Goal: Task Accomplishment & Management: Manage account settings

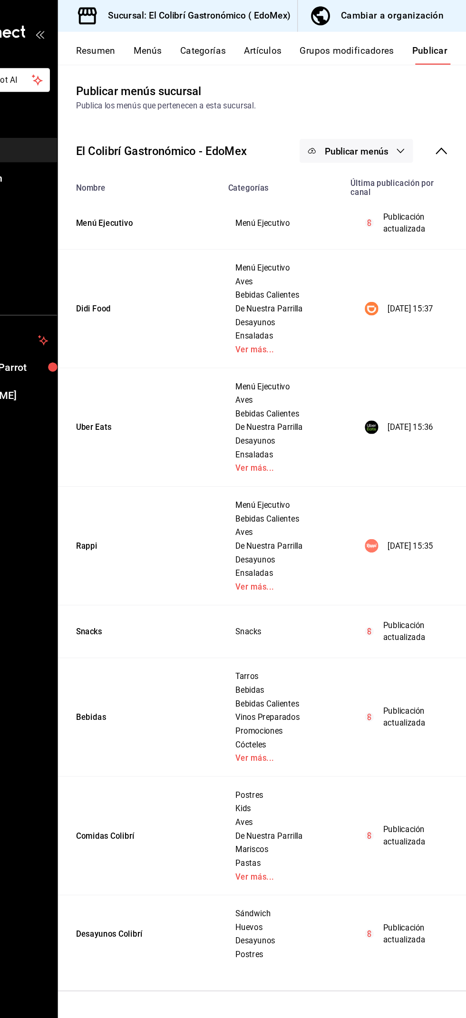
click at [419, 14] on div "Cambiar a organización" at bounding box center [404, 13] width 86 height 13
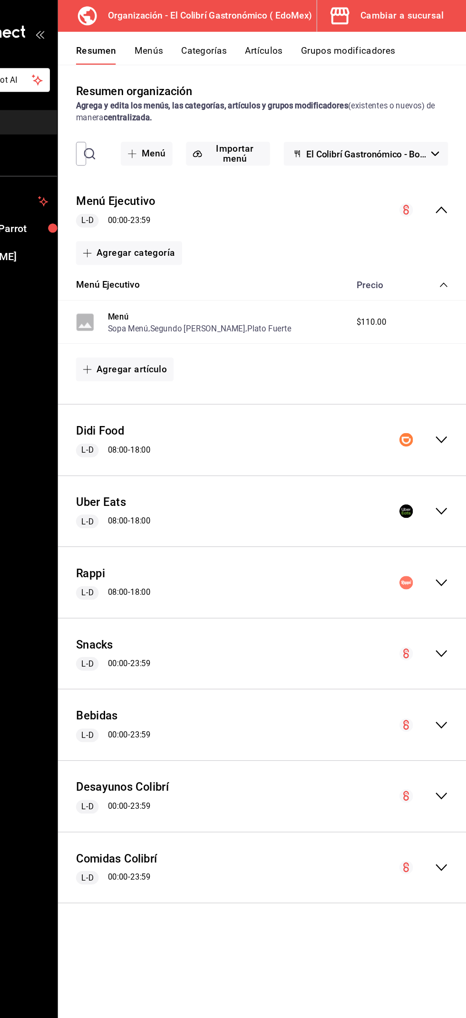
click at [387, 43] on button "Grupos modificadores" at bounding box center [366, 46] width 79 height 16
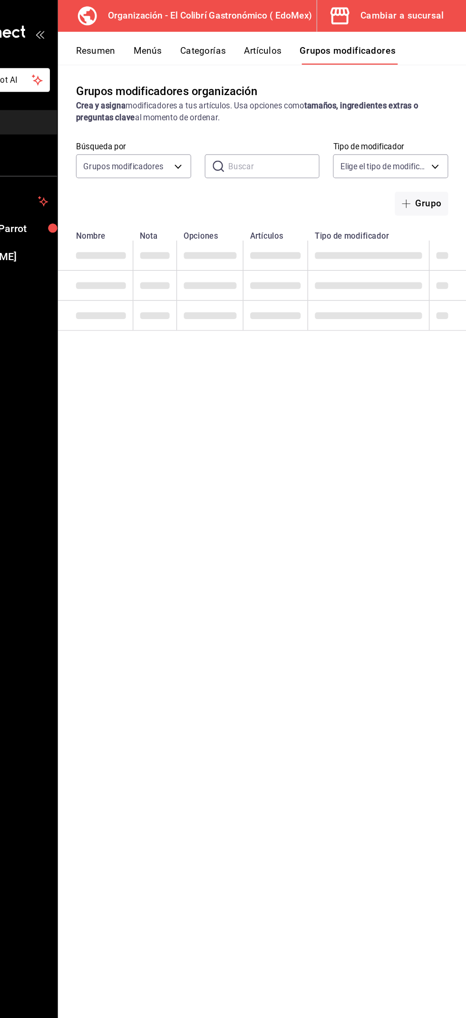
click at [301, 139] on input "text" at bounding box center [305, 139] width 77 height 19
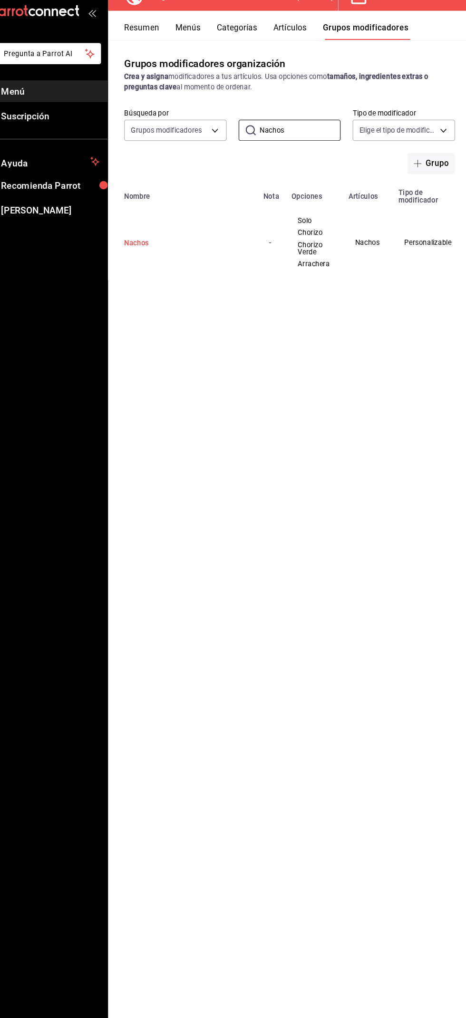
type input "Nachos"
click at [151, 245] on button "Nachos" at bounding box center [196, 246] width 114 height 10
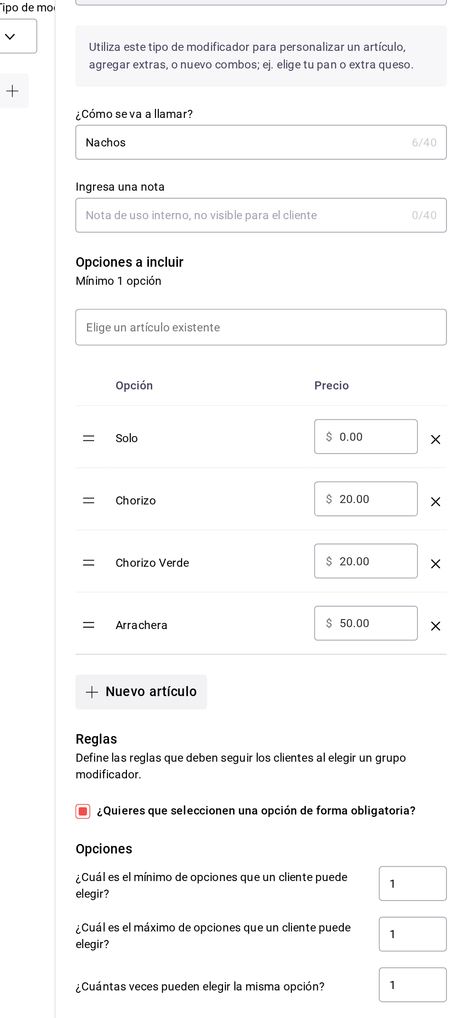
click at [299, 596] on button "Nuevo artículo" at bounding box center [279, 594] width 75 height 20
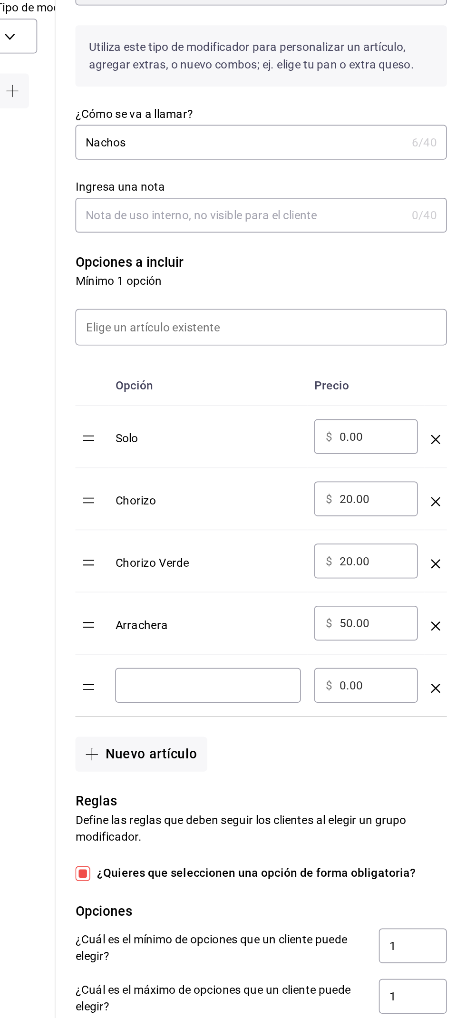
click at [341, 589] on input "optionsTable" at bounding box center [317, 590] width 93 height 10
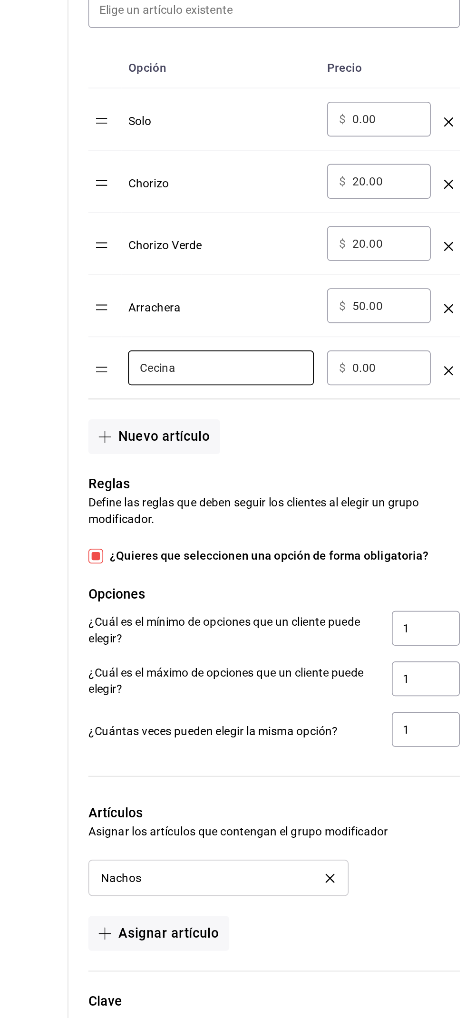
type input "Cecina"
click at [418, 586] on input "0.00" at bounding box center [412, 590] width 39 height 10
type input "0.00"
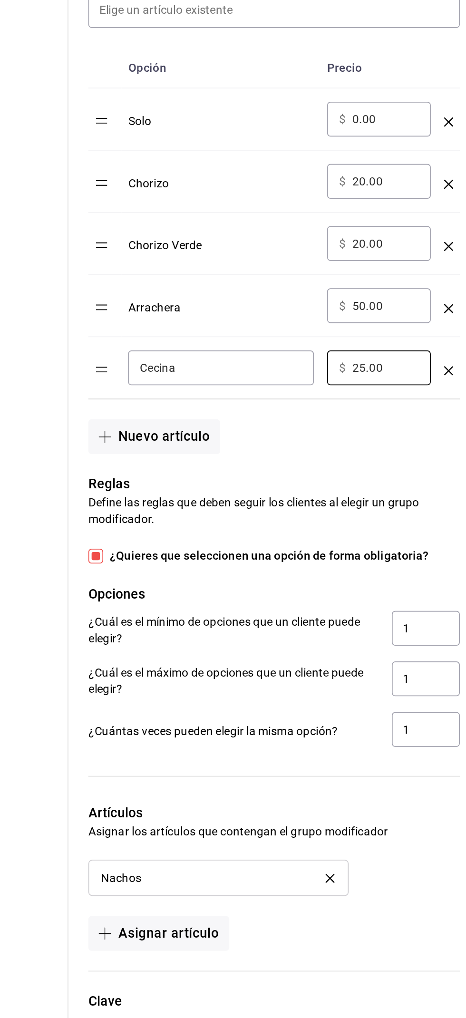
type input "25.00"
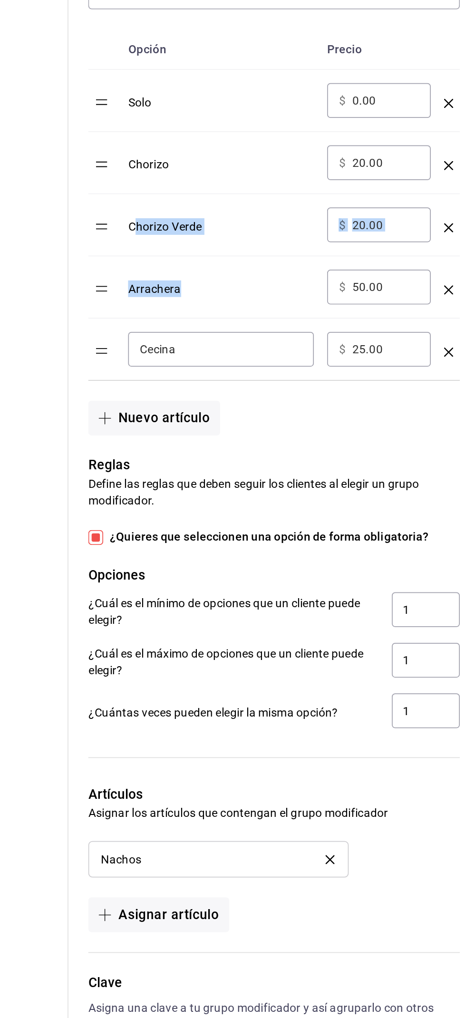
click at [247, 599] on td "optionsTable" at bounding box center [251, 591] width 19 height 36
click at [380, 630] on div "Nuevo artículo" at bounding box center [342, 623] width 224 height 31
click at [367, 640] on div "Reglas Define las reglas que deben seguir los clientes al elegir un grupo modif…" at bounding box center [342, 724] width 224 height 169
click at [394, 633] on div "Nuevo artículo" at bounding box center [342, 623] width 224 height 31
click at [391, 647] on div "Reglas Define las reglas que deben seguir los clientes al elegir un grupo modif…" at bounding box center [342, 724] width 224 height 169
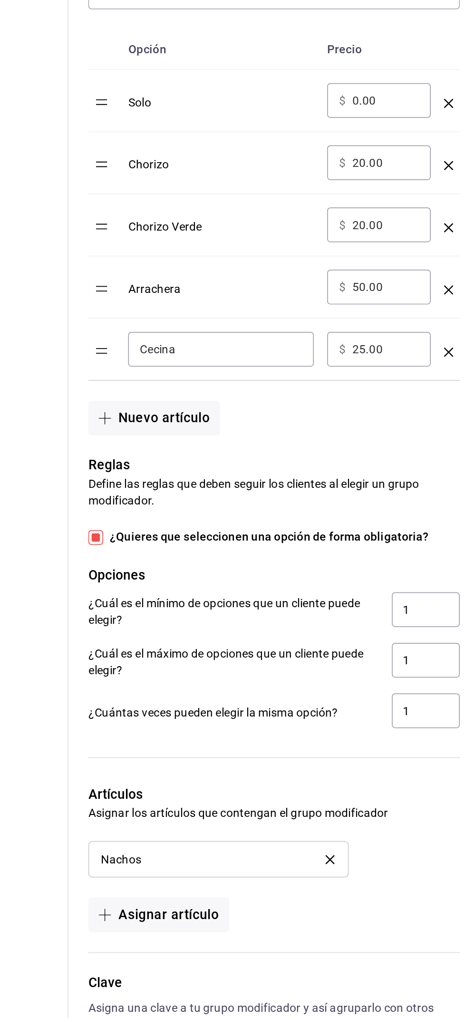
click at [409, 626] on div "Nuevo artículo" at bounding box center [342, 623] width 224 height 31
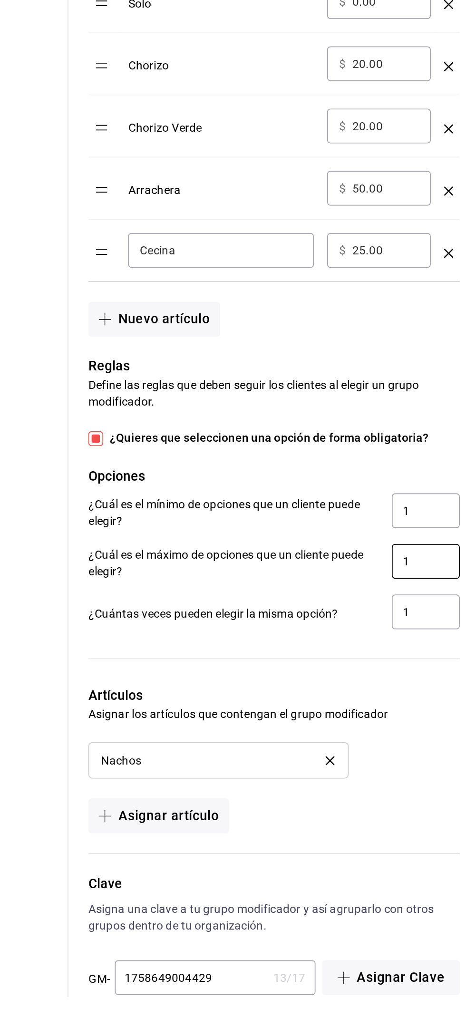
click at [426, 764] on input "1" at bounding box center [435, 769] width 39 height 20
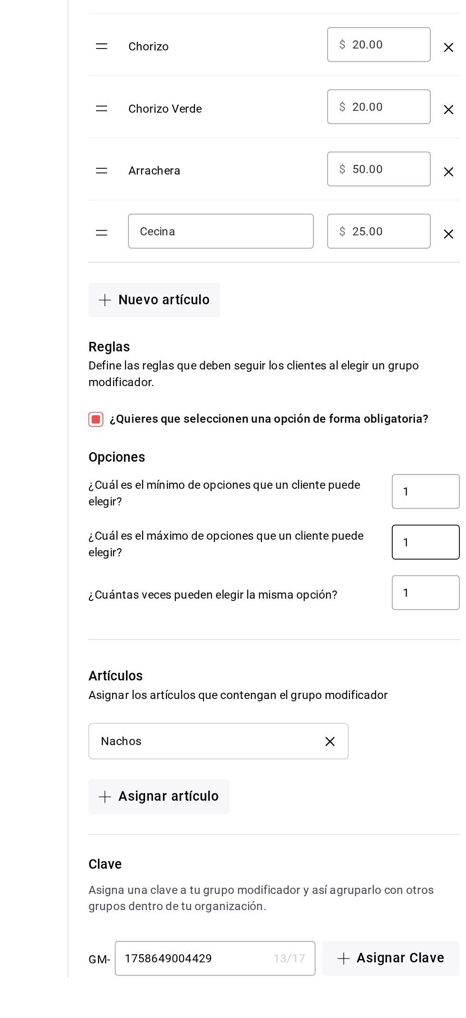
scroll to position [25, 0]
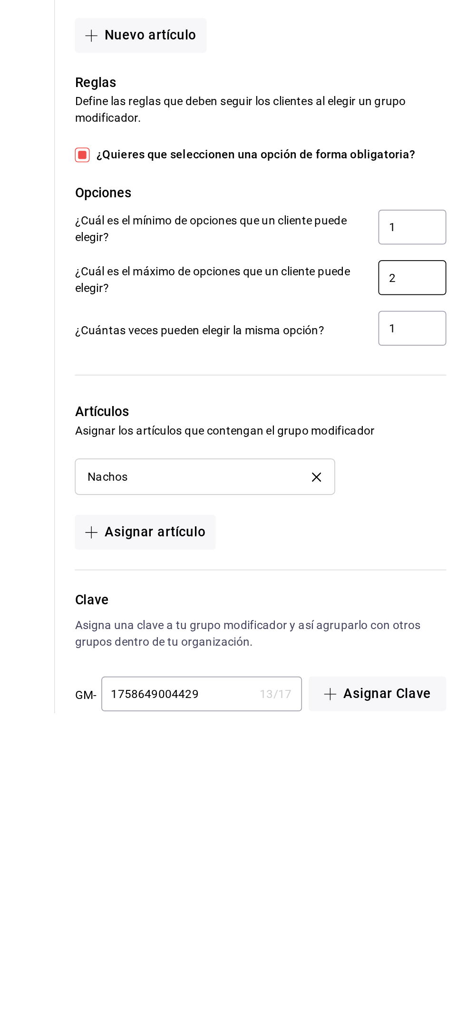
type input "2"
click at [446, 857] on p "Asignar los artículos que contengan el grupo modificador" at bounding box center [348, 856] width 213 height 10
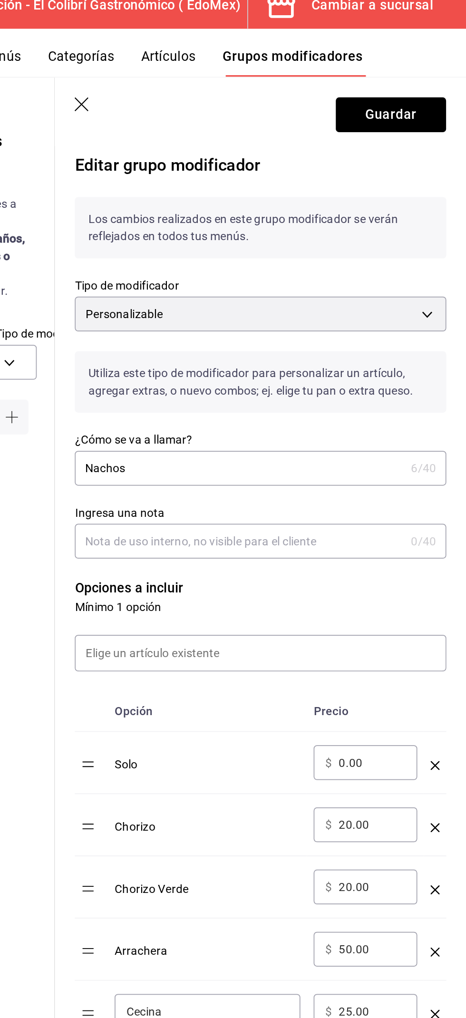
scroll to position [19, 0]
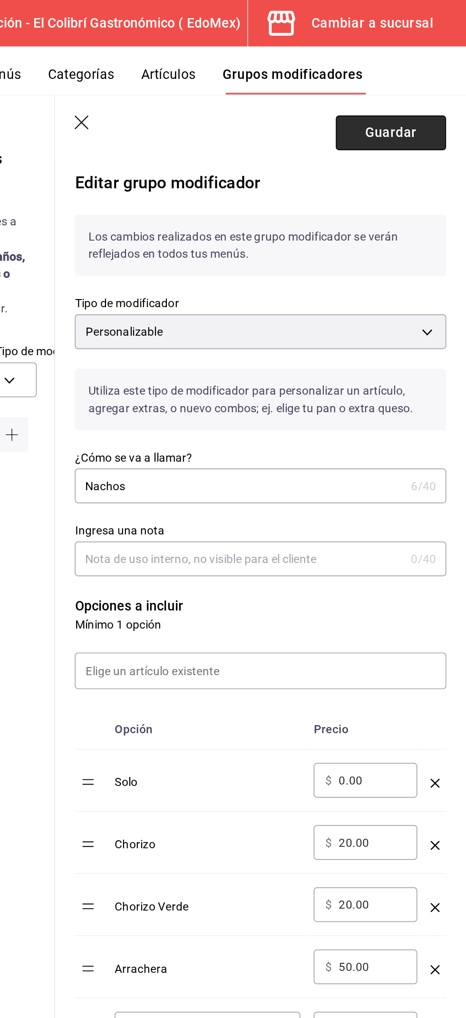
click at [441, 72] on button "Guardar" at bounding box center [422, 76] width 63 height 20
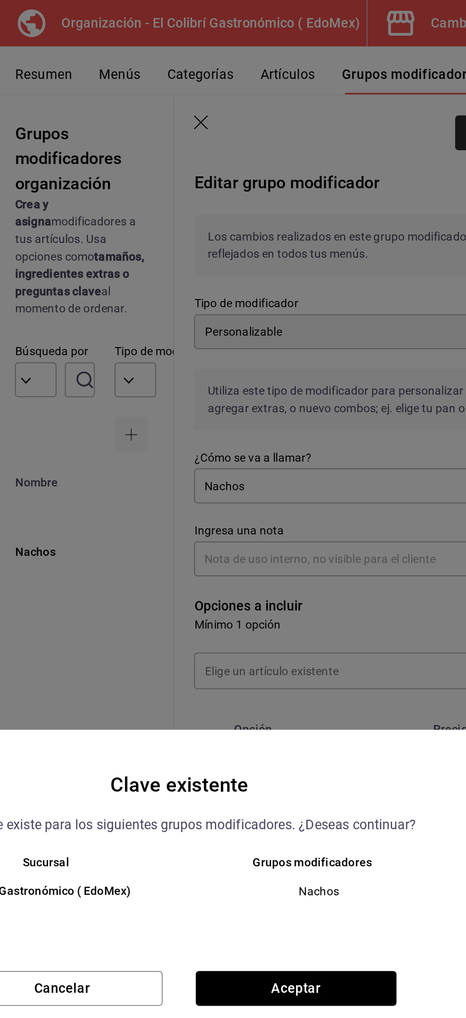
scroll to position [0, 0]
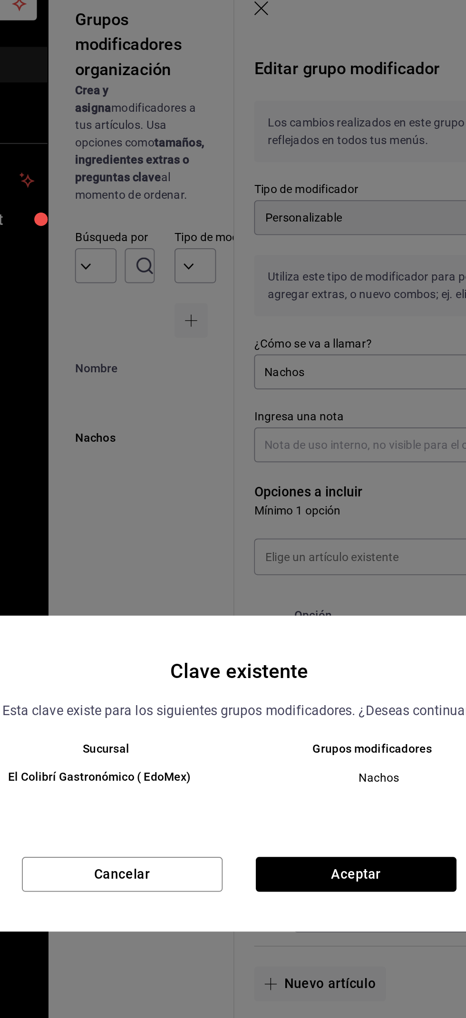
click at [311, 549] on div "Sucursal Grupos modificadores El Colibrí Gastronómico ( EdoMex) Nachos" at bounding box center [233, 520] width 374 height 58
click at [308, 577] on button "Aceptar" at bounding box center [300, 567] width 115 height 20
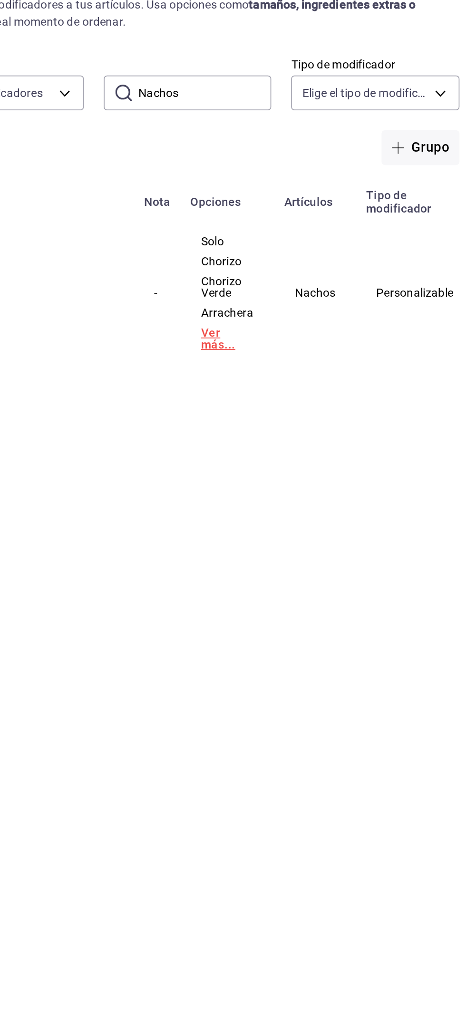
click at [311, 273] on link "Ver más..." at bounding box center [318, 279] width 30 height 13
click at [317, 278] on span "Cecina" at bounding box center [318, 276] width 30 height 7
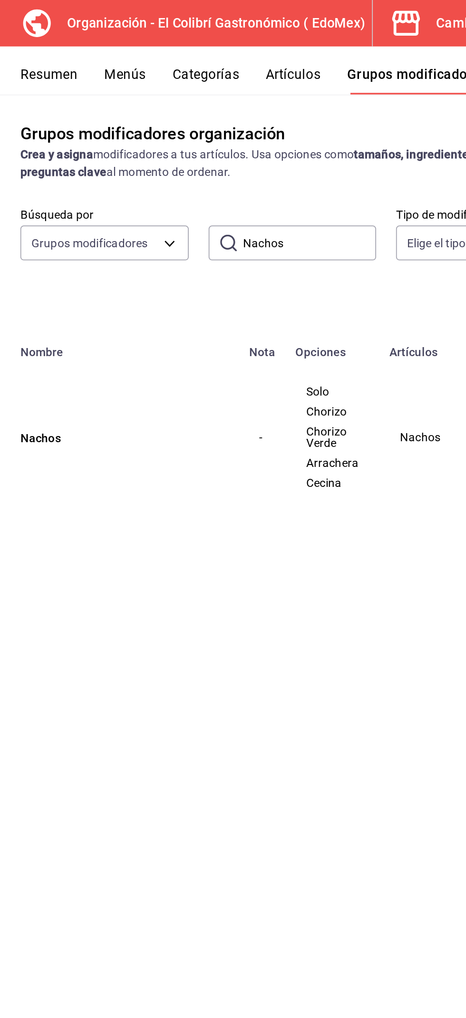
click at [195, 45] on button "Menús" at bounding box center [199, 46] width 24 height 16
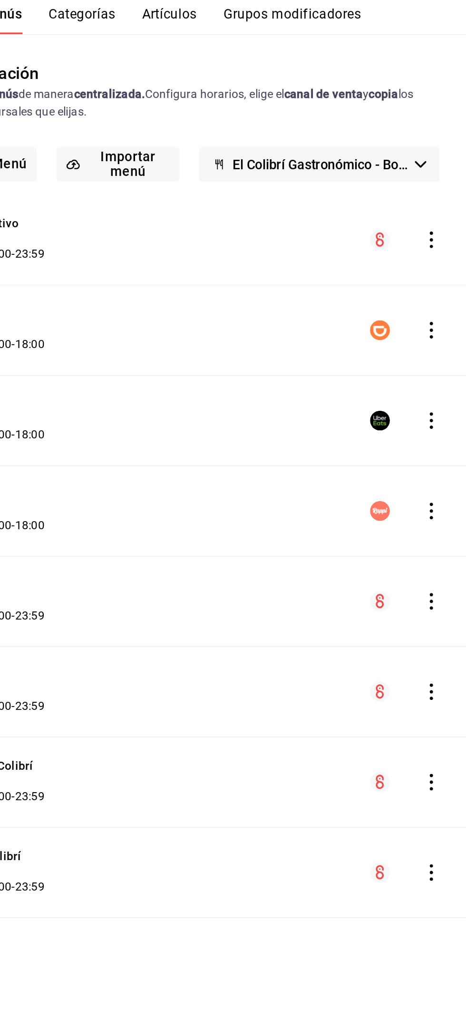
click at [446, 379] on icon "actions" at bounding box center [446, 380] width 2 height 10
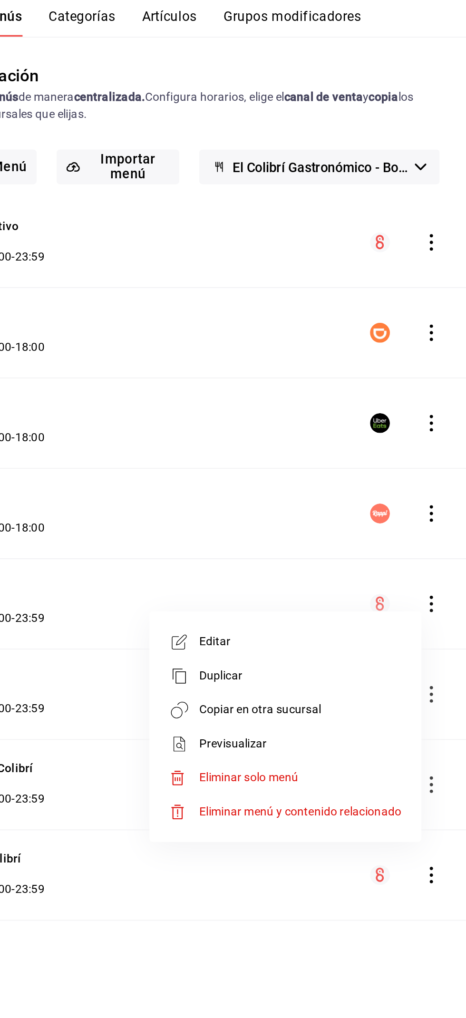
click at [407, 440] on span "Copiar en otra sucursal" at bounding box center [371, 440] width 116 height 10
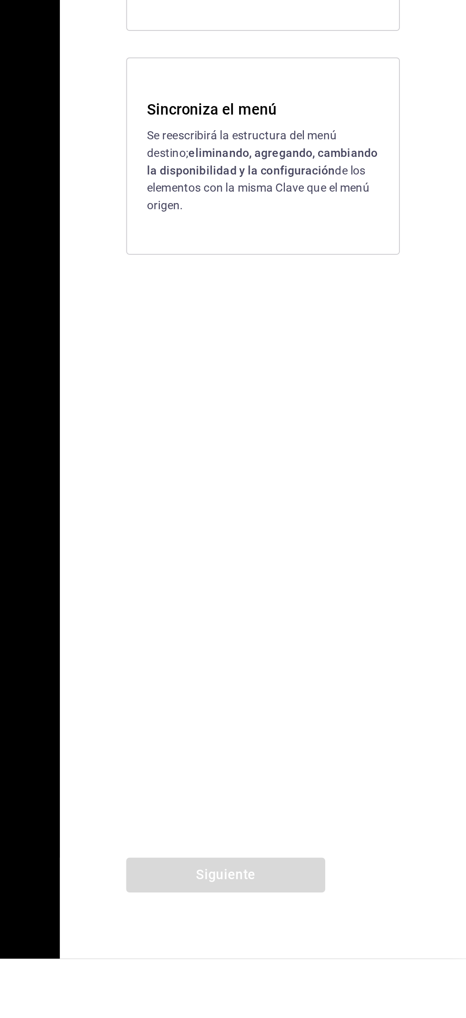
click at [354, 591] on p "Se reescribirá la estructura del menú destino; eliminando, agregando, cambiando…" at bounding box center [349, 566] width 133 height 50
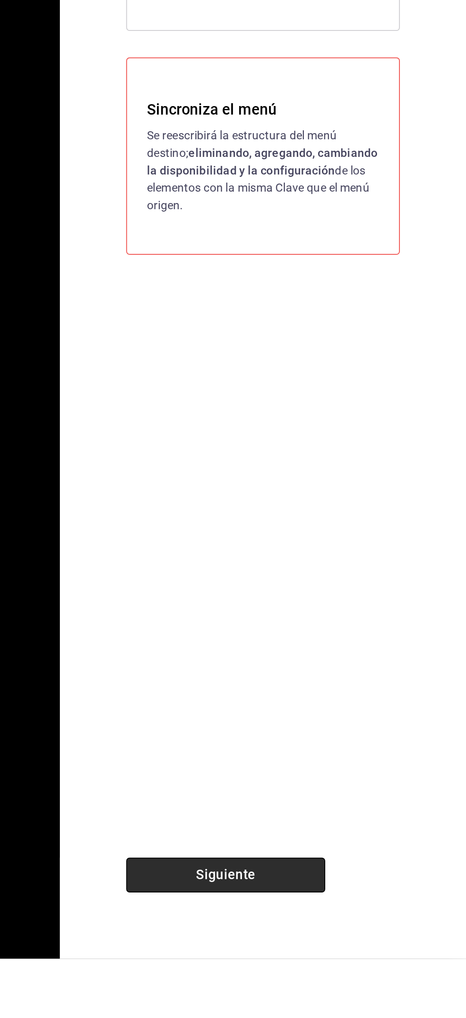
click at [279, 980] on button "Siguiente" at bounding box center [328, 970] width 114 height 20
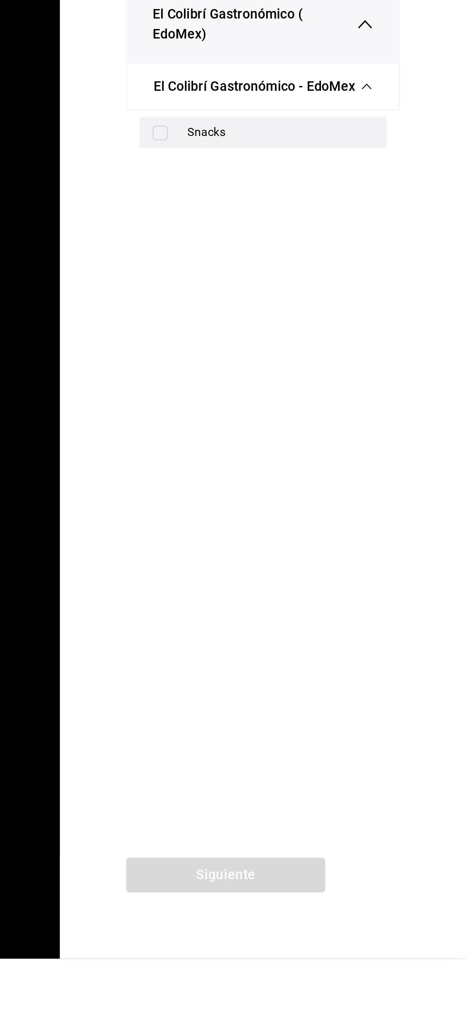
click at [336, 553] on div "Snacks" at bounding box center [350, 545] width 142 height 18
checkbox input "true"
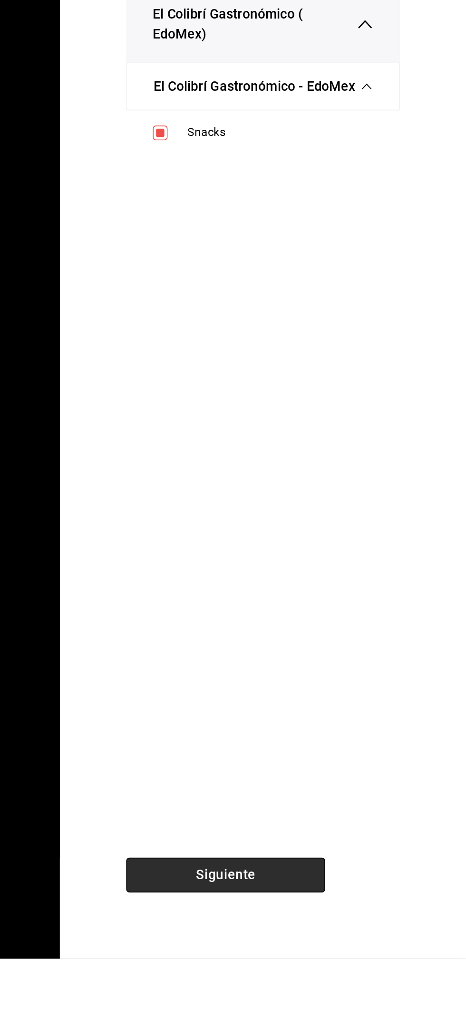
click at [290, 980] on button "Siguiente" at bounding box center [328, 970] width 114 height 20
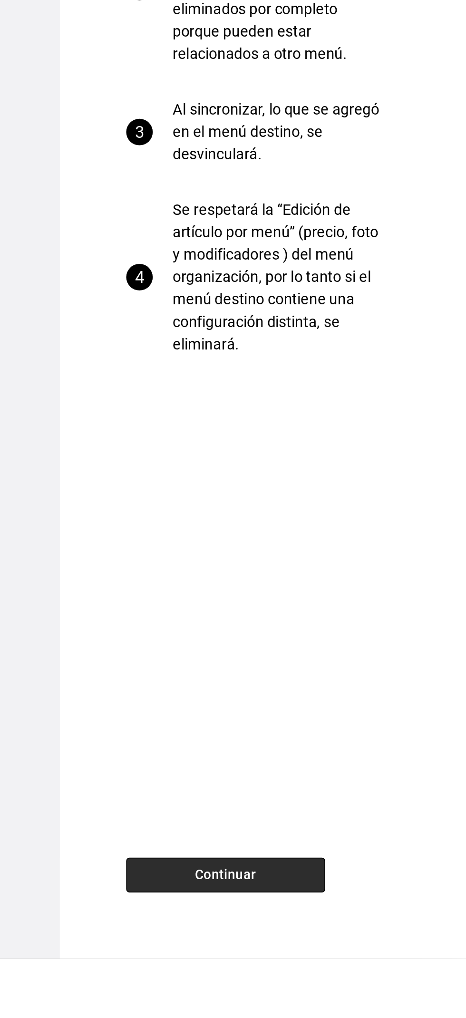
click at [309, 980] on button "Continuar" at bounding box center [328, 970] width 114 height 20
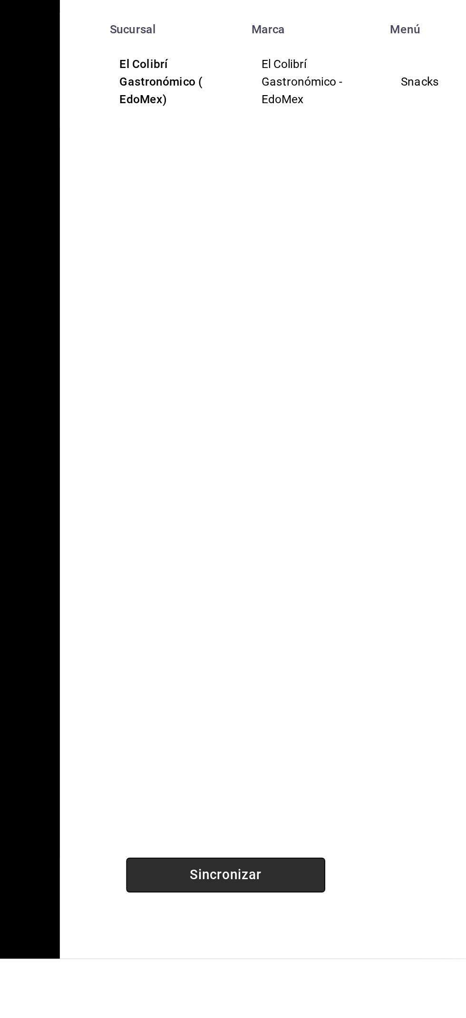
click at [293, 980] on button "Sincronizar" at bounding box center [328, 970] width 114 height 20
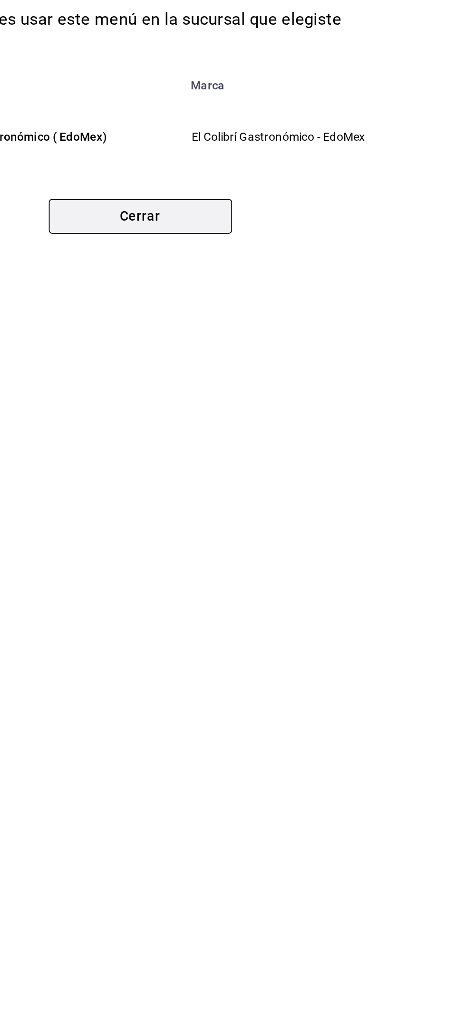
click at [279, 597] on button "Cerrar" at bounding box center [233, 587] width 105 height 20
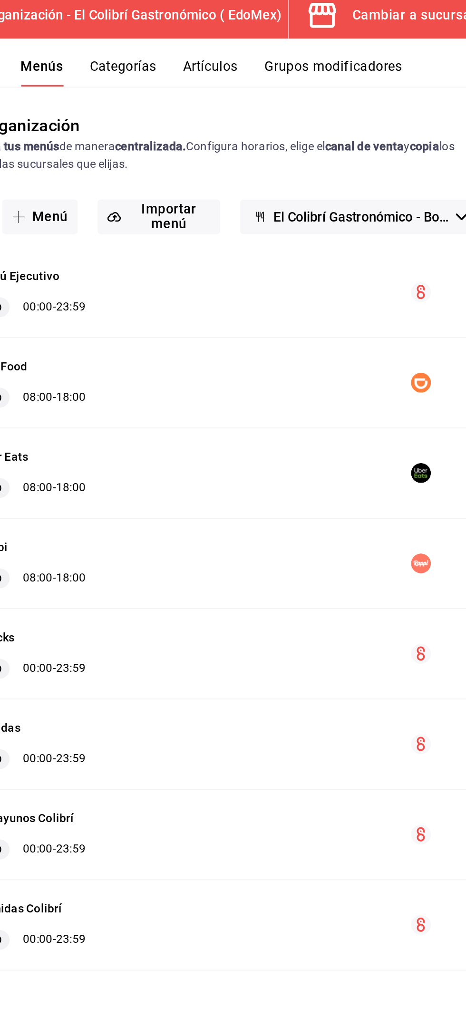
click at [405, 39] on button "Grupos modificadores" at bounding box center [366, 46] width 79 height 16
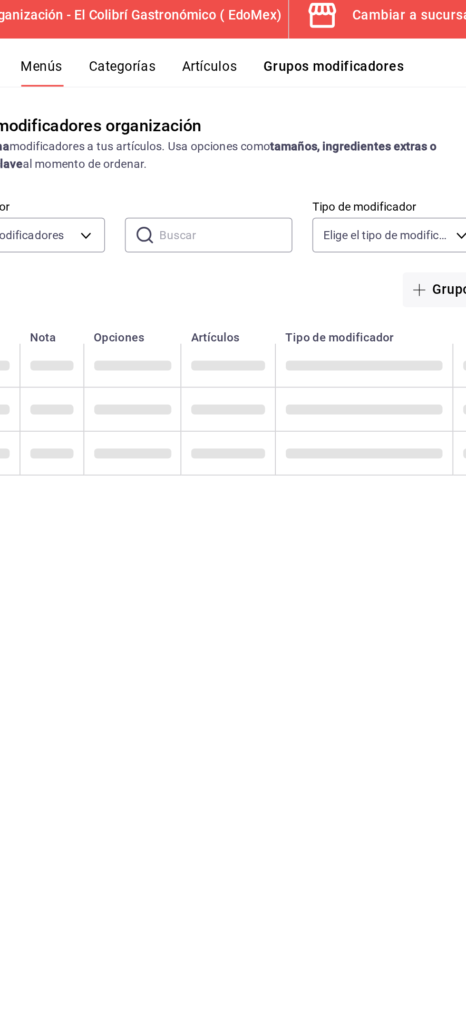
click at [423, 14] on div "Cambiar a sucursal" at bounding box center [412, 13] width 70 height 13
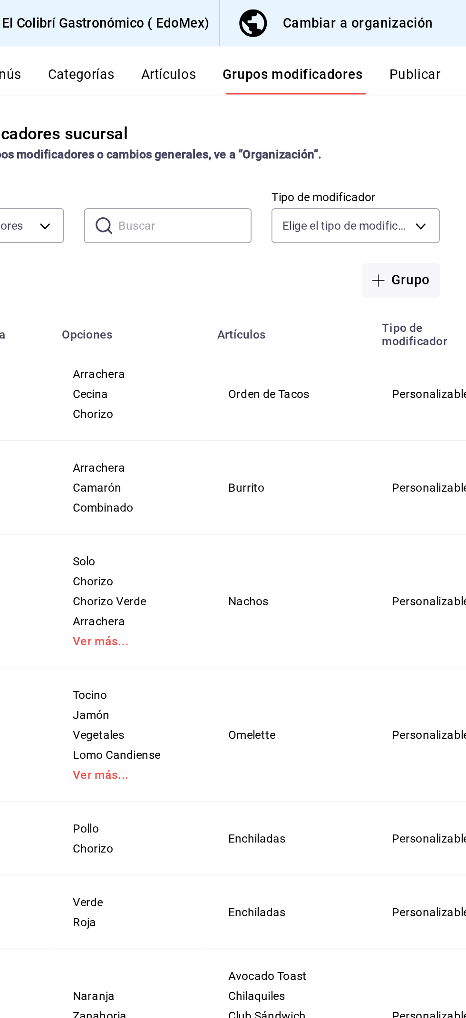
click at [450, 47] on button "Publicar" at bounding box center [436, 46] width 29 height 16
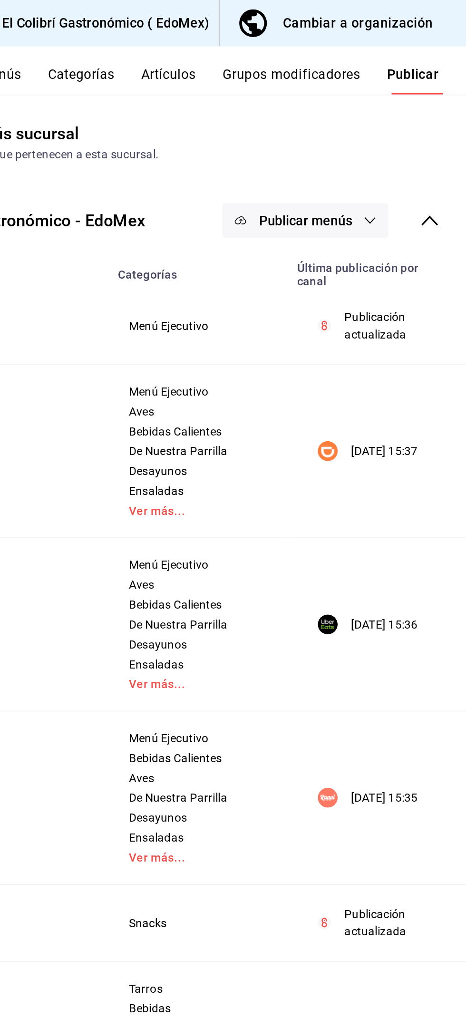
click at [374, 128] on span "Publicar menús" at bounding box center [373, 126] width 53 height 9
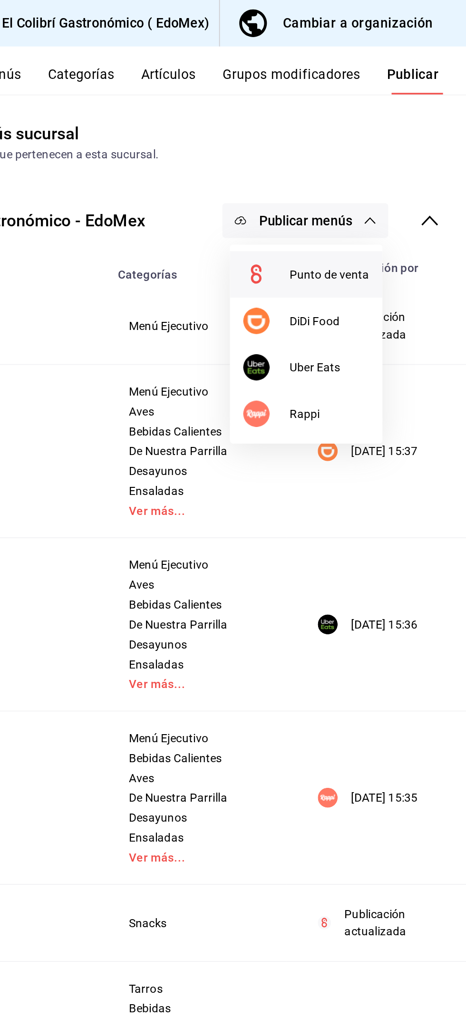
click at [395, 160] on span "Punto de venta" at bounding box center [388, 158] width 46 height 10
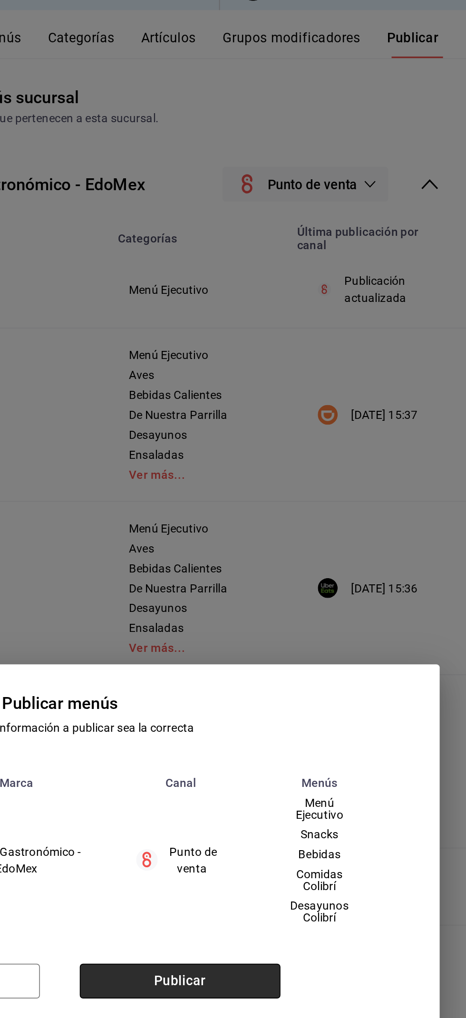
click at [283, 594] on button "Publicar" at bounding box center [301, 584] width 115 height 20
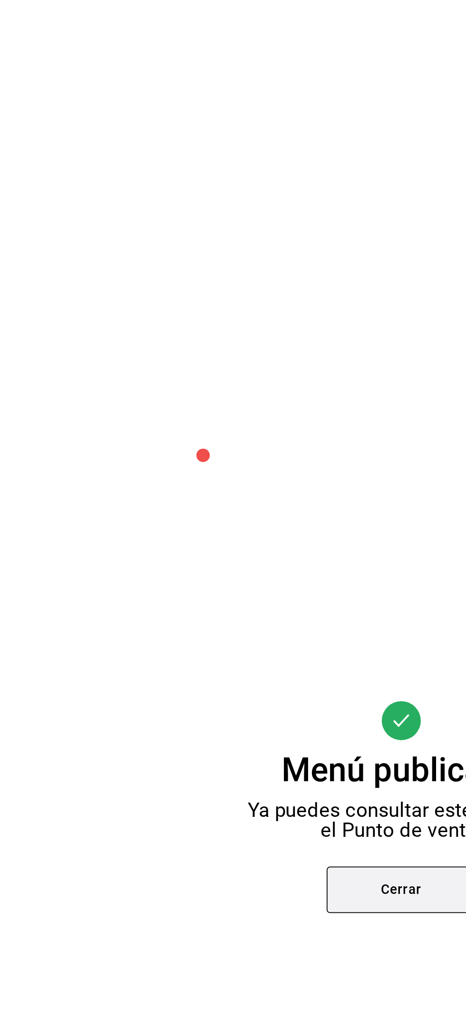
click at [220, 554] on button "Cerrar" at bounding box center [233, 557] width 86 height 27
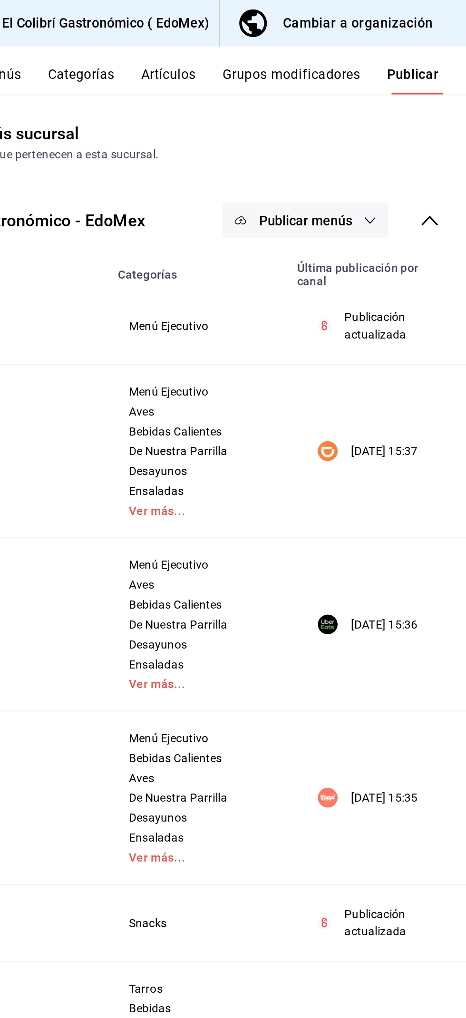
click at [436, 19] on div "Cambiar a organización" at bounding box center [404, 13] width 86 height 13
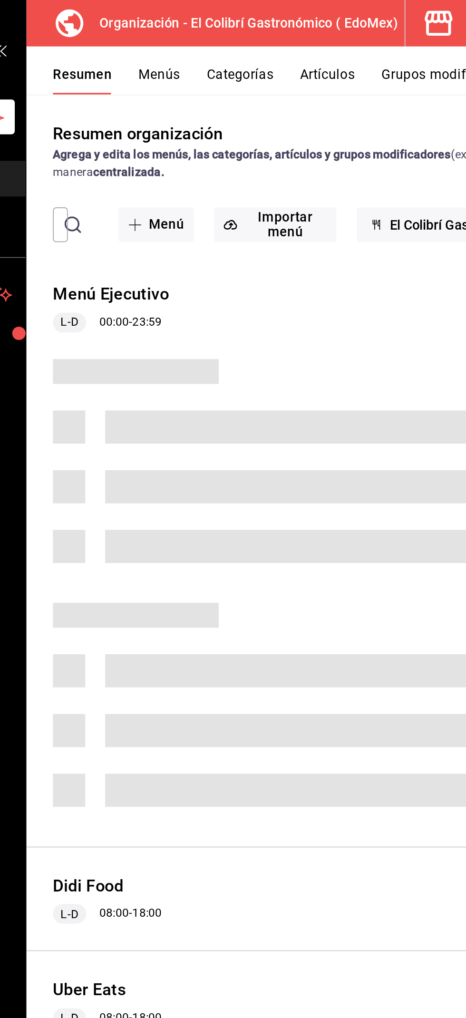
click at [262, 40] on button "Categorías" at bounding box center [246, 46] width 39 height 16
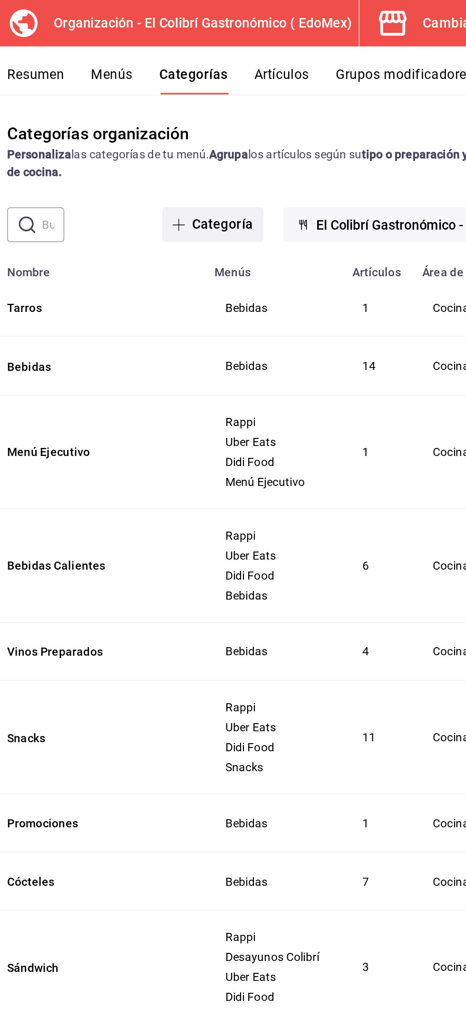
click at [269, 126] on button "Categoría" at bounding box center [257, 129] width 58 height 20
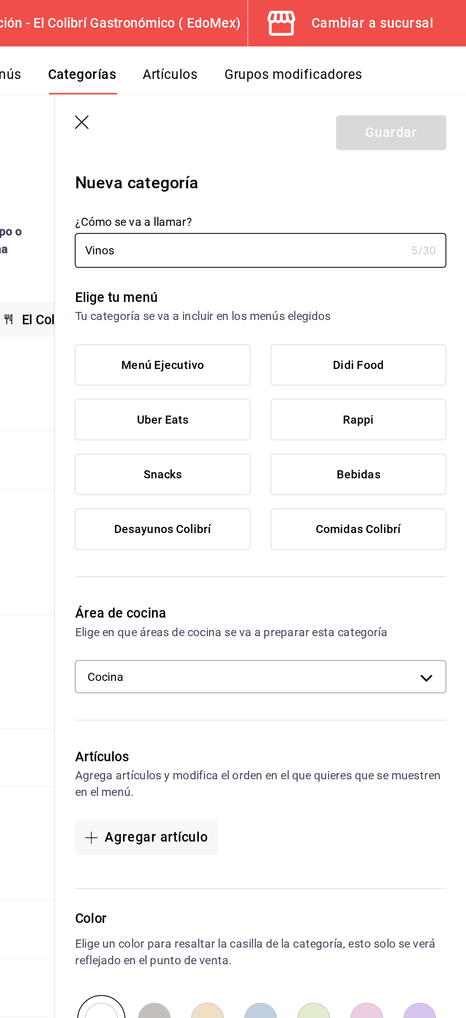
type input "Vinos"
click at [422, 269] on label "Bebidas" at bounding box center [404, 272] width 100 height 23
click at [0, 0] on input "Bebidas" at bounding box center [0, 0] width 0 height 0
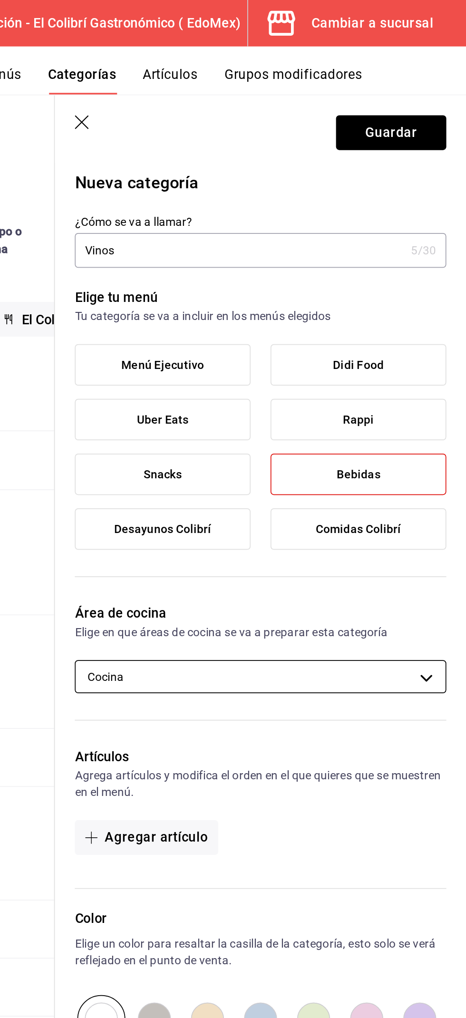
click at [401, 380] on body "Pregunta a Parrot AI Menú Suscripción Ayuda Recomienda Parrot [PERSON_NAME] Sug…" at bounding box center [233, 509] width 466 height 1018
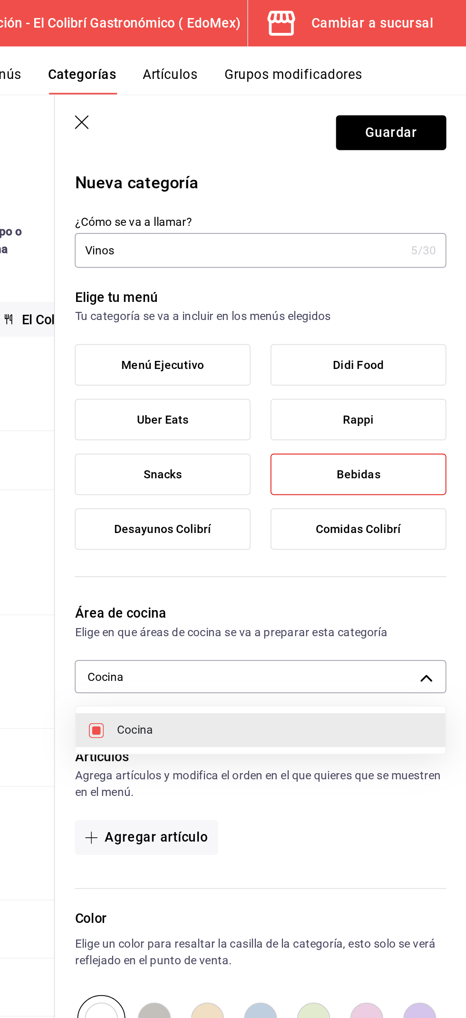
click at [437, 73] on div at bounding box center [233, 509] width 466 height 1018
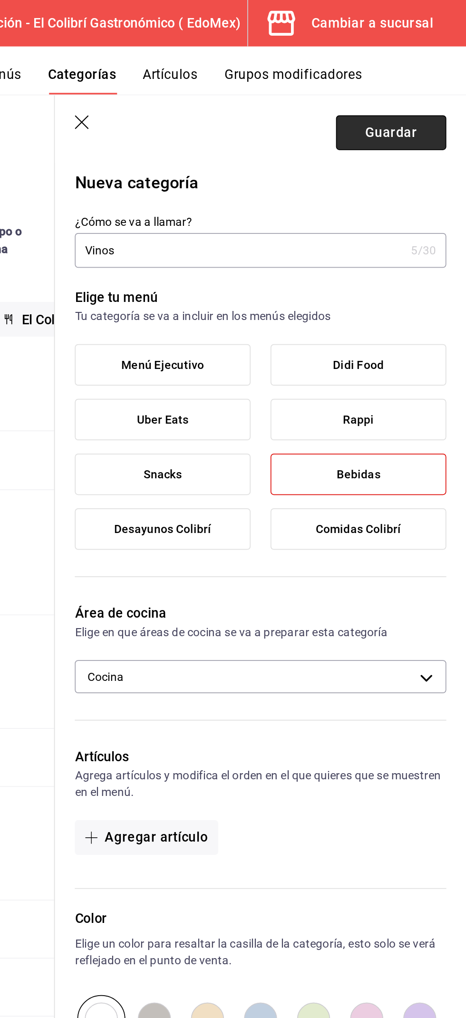
click at [430, 75] on button "Guardar" at bounding box center [422, 76] width 63 height 20
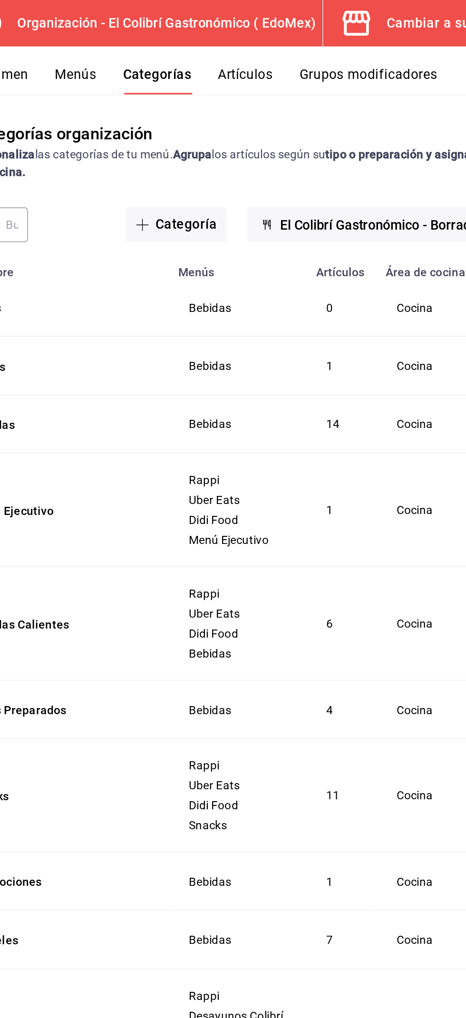
click at [306, 43] on button "Artículos" at bounding box center [296, 46] width 31 height 16
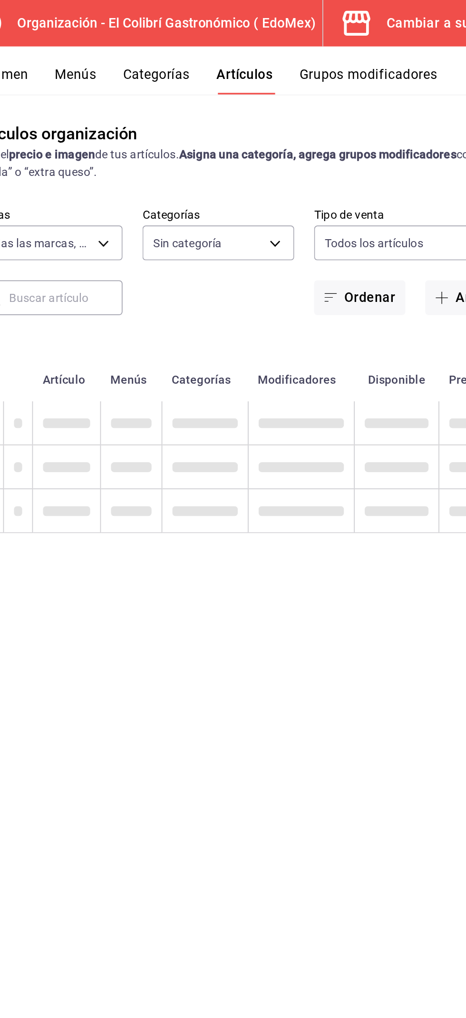
type input "02d79155-410a-4a52-ba4e-8d9765c47241"
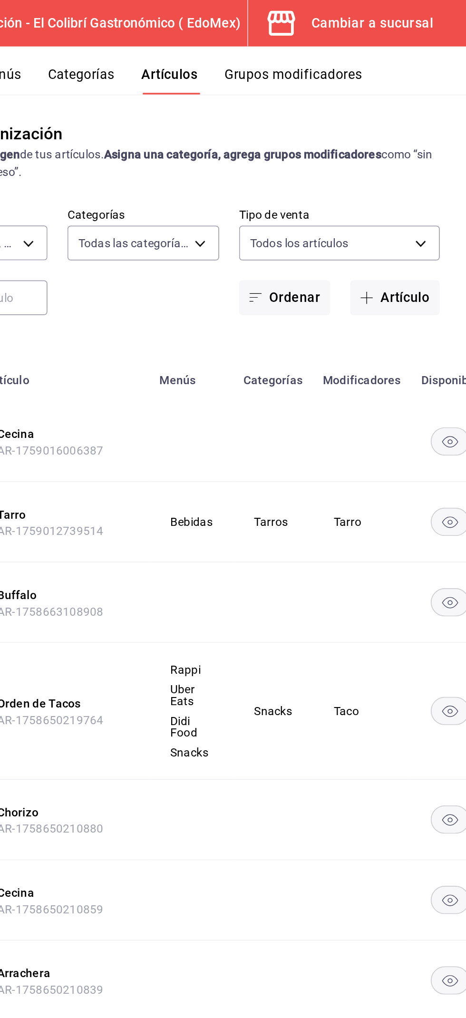
type input "3118d914-d7fd-46b3-a735-952318a9e1fb,e79ac6e2-be66-477a-9594-32ee0cff0848,237db…"
click at [428, 168] on button "Artículo" at bounding box center [424, 171] width 51 height 20
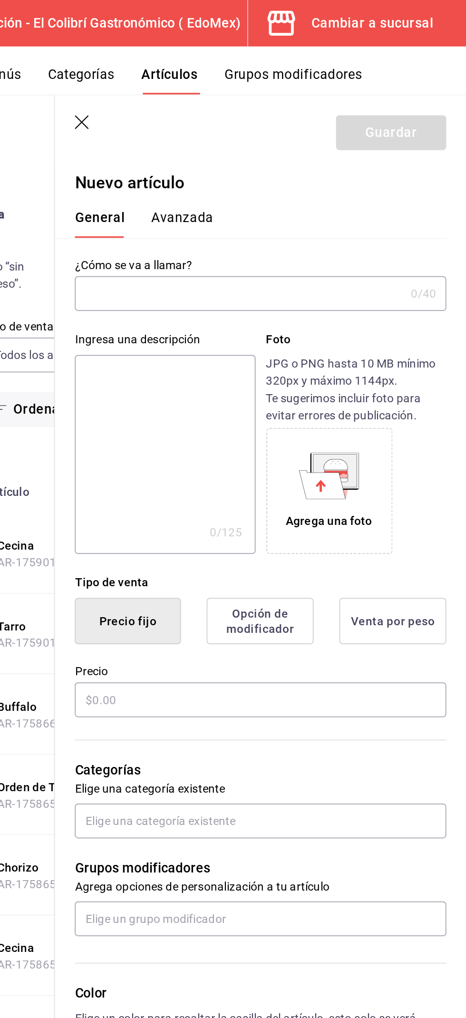
click at [378, 170] on input "text" at bounding box center [336, 168] width 189 height 19
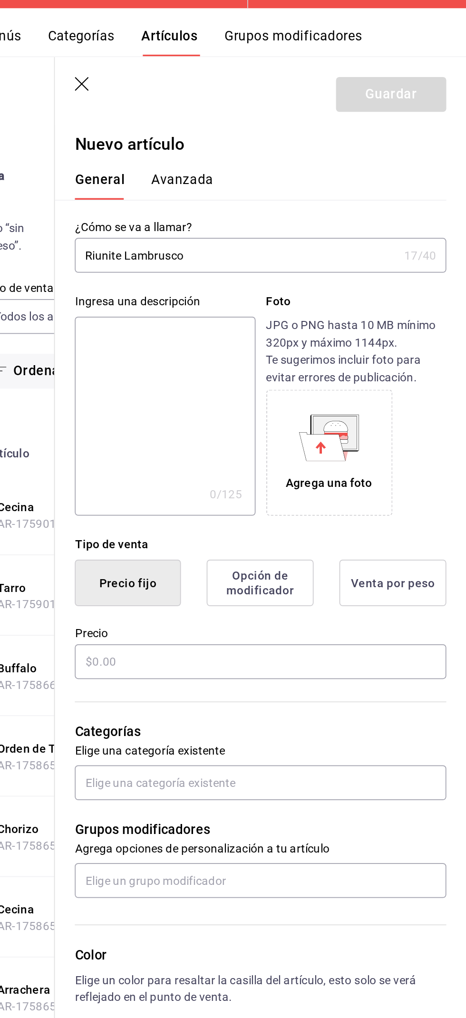
click at [366, 172] on input "Riunite Lambrusco" at bounding box center [334, 168] width 185 height 19
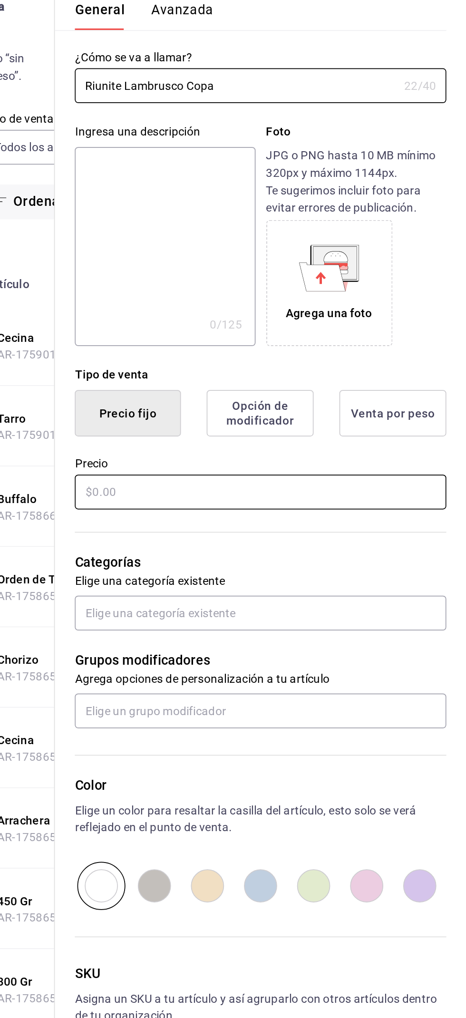
type input "Riunite Lambrusco Copa"
click at [373, 402] on input "text" at bounding box center [348, 401] width 213 height 20
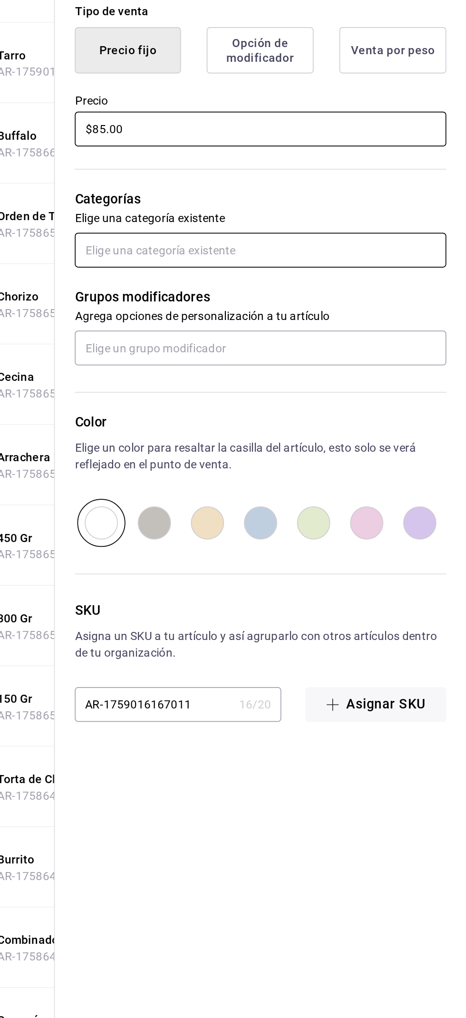
type input "$85.00"
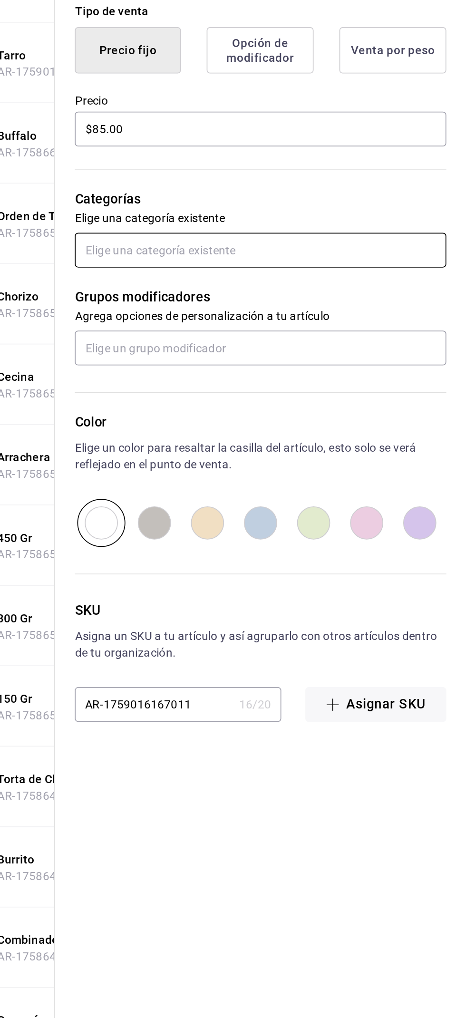
click at [411, 472] on input "text" at bounding box center [348, 471] width 213 height 20
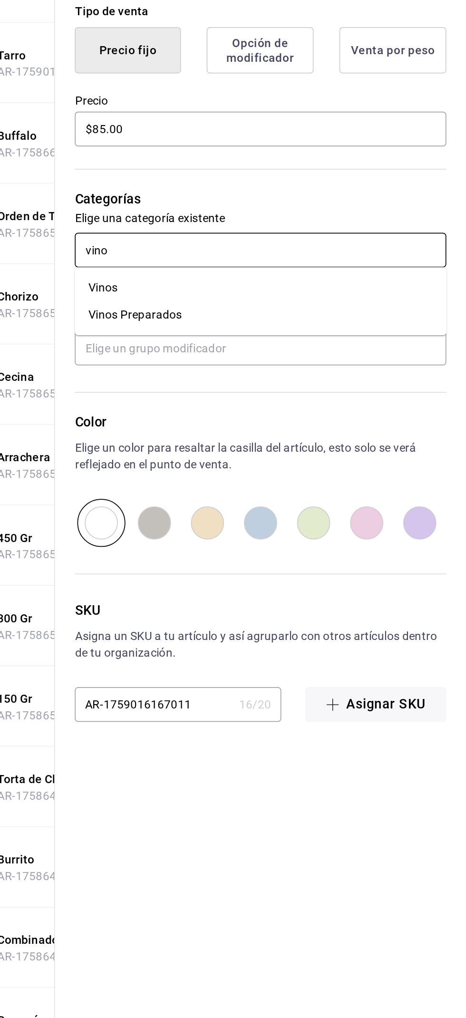
type input "vinos"
click at [385, 478] on input "vinos" at bounding box center [348, 471] width 213 height 20
click at [383, 487] on li "Vinos" at bounding box center [348, 493] width 213 height 16
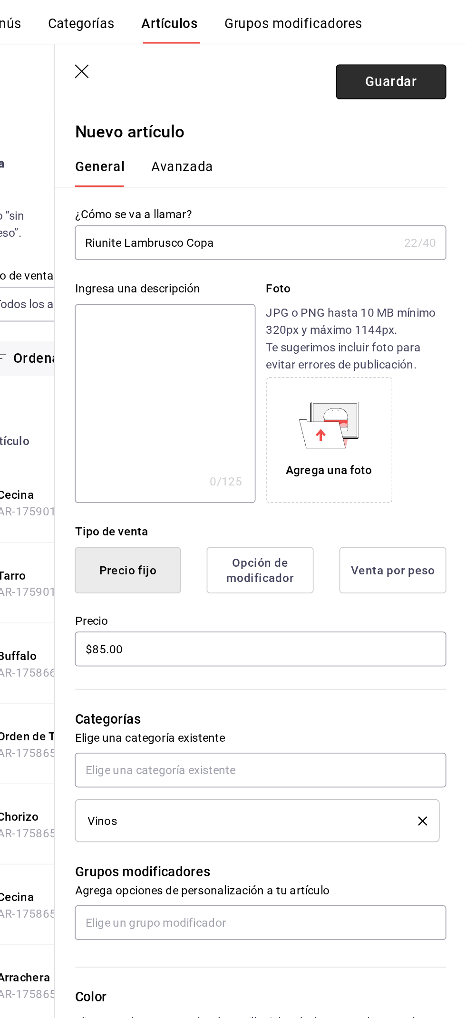
click at [448, 80] on button "Guardar" at bounding box center [422, 76] width 63 height 20
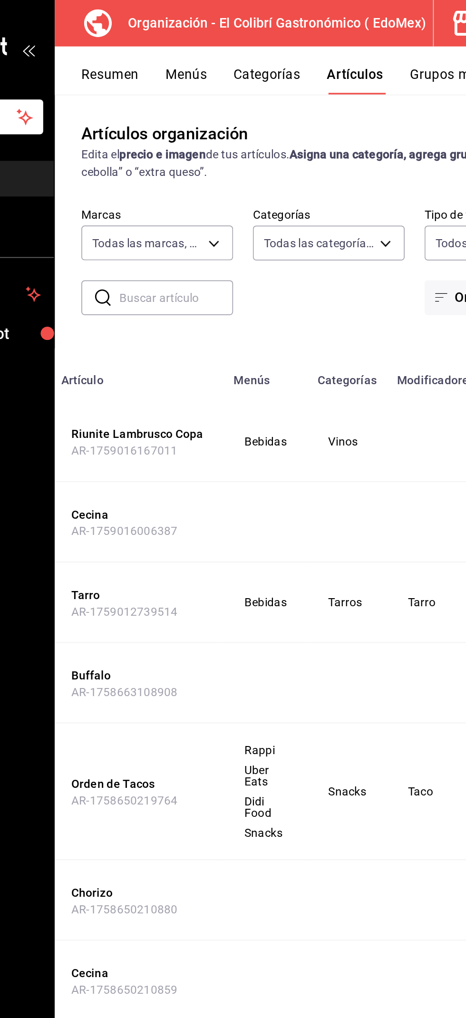
scroll to position [0, 65]
click at [256, 43] on button "Categorías" at bounding box center [245, 46] width 39 height 16
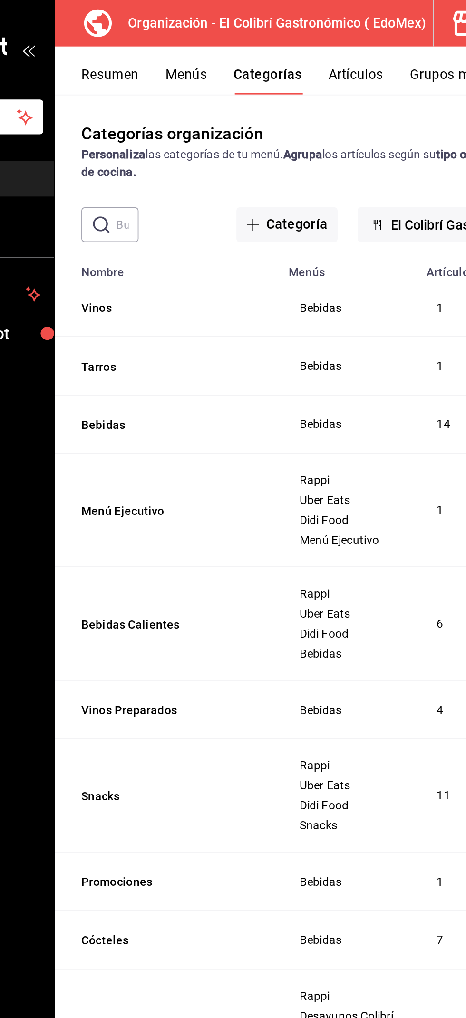
click at [196, 44] on button "Menús" at bounding box center [199, 46] width 24 height 16
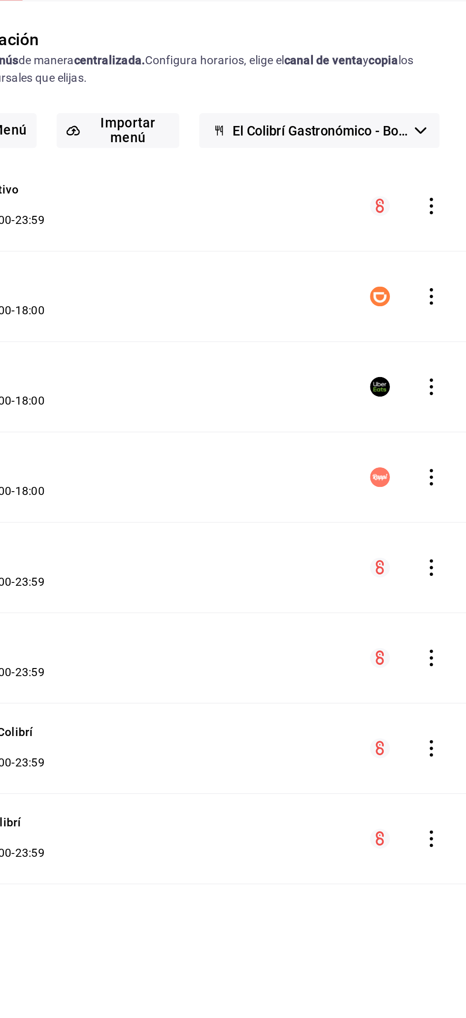
click at [446, 430] on icon "actions" at bounding box center [446, 432] width 2 height 10
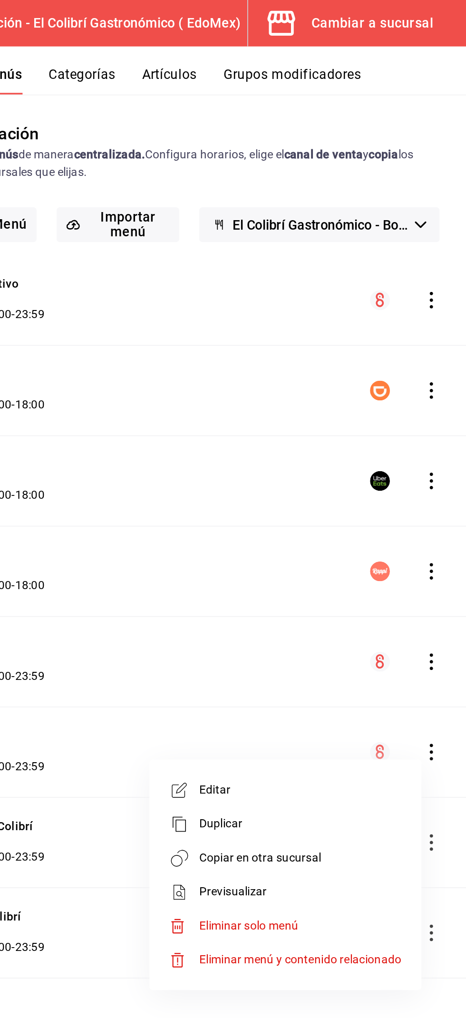
click at [396, 483] on li "Copiar en otra sucursal" at bounding box center [362, 491] width 148 height 19
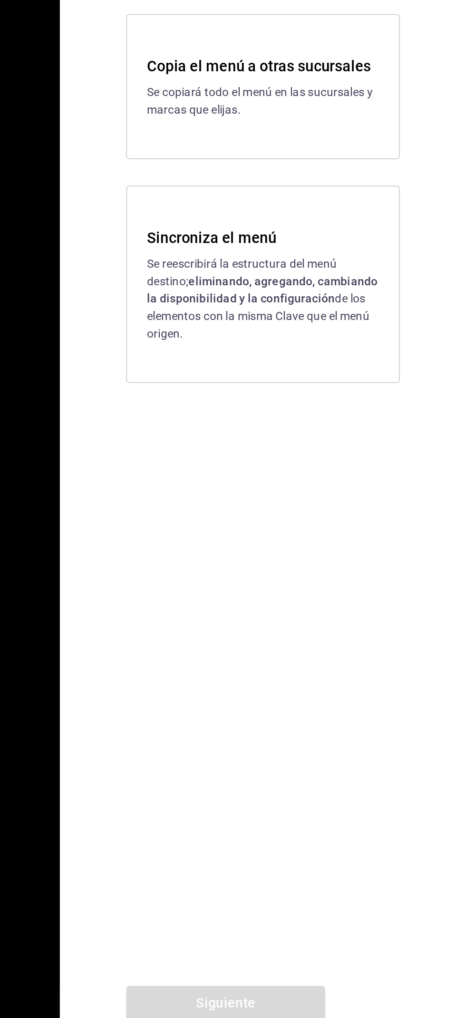
click at [380, 591] on p "Se reescribirá la estructura del menú destino; eliminando, agregando, cambiando…" at bounding box center [349, 566] width 133 height 50
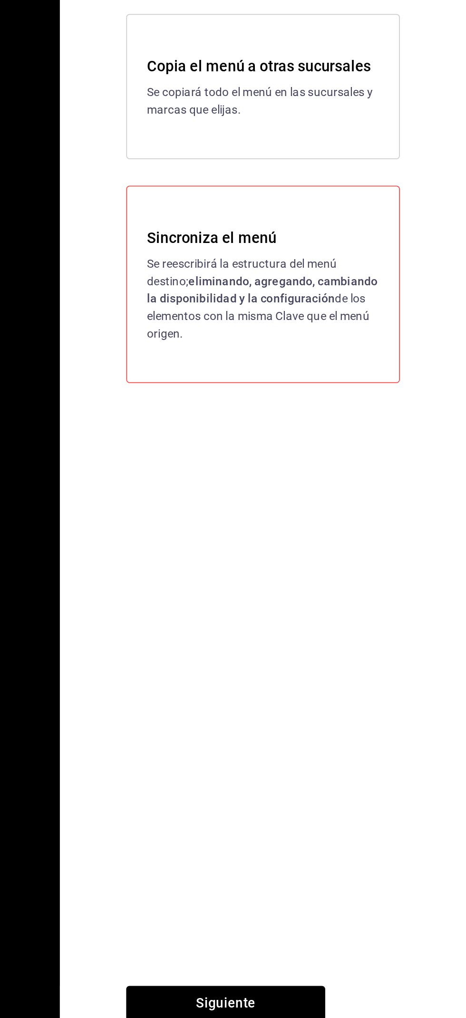
click at [380, 614] on div "Sincroniza el menú Se reescribirá la estructura del menú destino; eliminando, a…" at bounding box center [349, 557] width 157 height 113
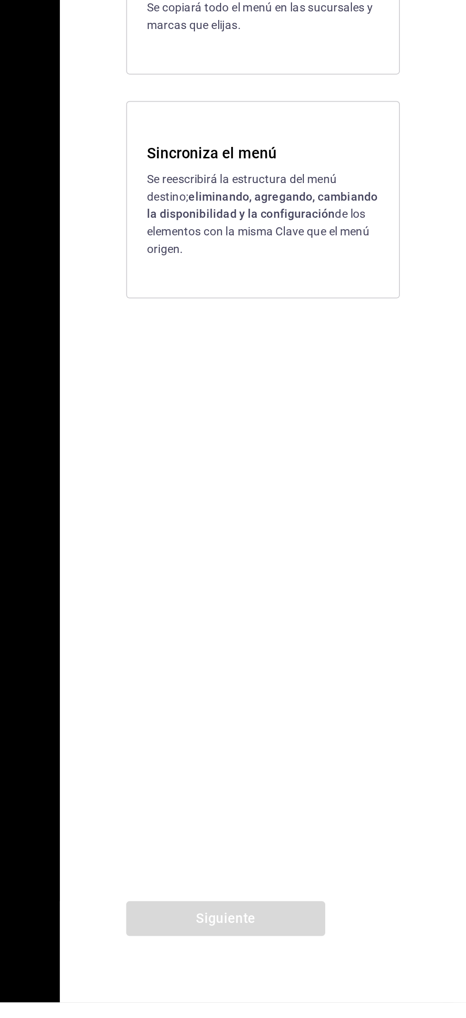
click at [392, 591] on p "Se reescribirá la estructura del menú destino; eliminando, agregando, cambiando…" at bounding box center [349, 566] width 133 height 50
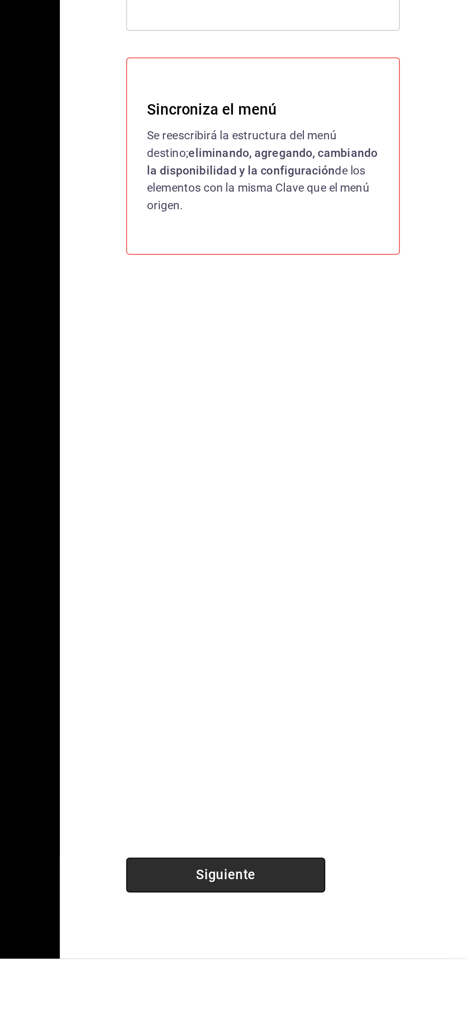
click at [355, 980] on button "Siguiente" at bounding box center [328, 970] width 114 height 20
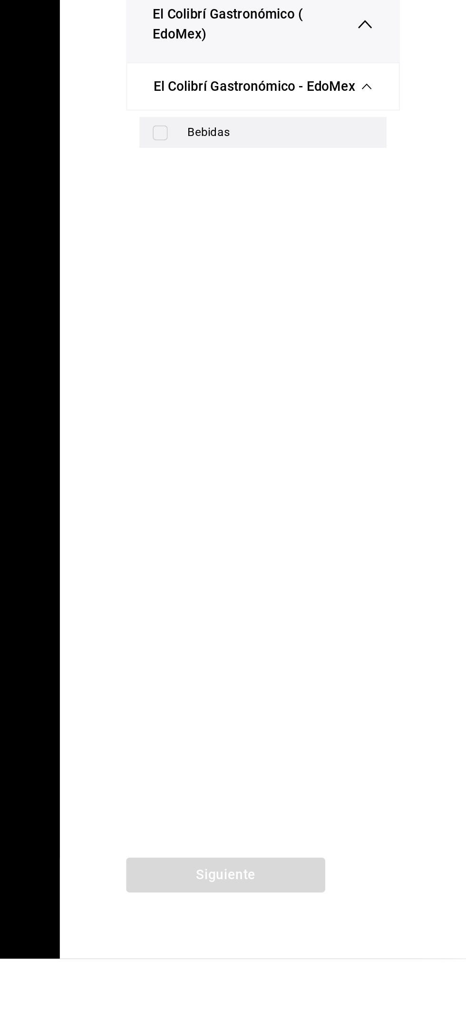
click at [380, 553] on div "Bebidas" at bounding box center [350, 545] width 142 height 18
checkbox input "true"
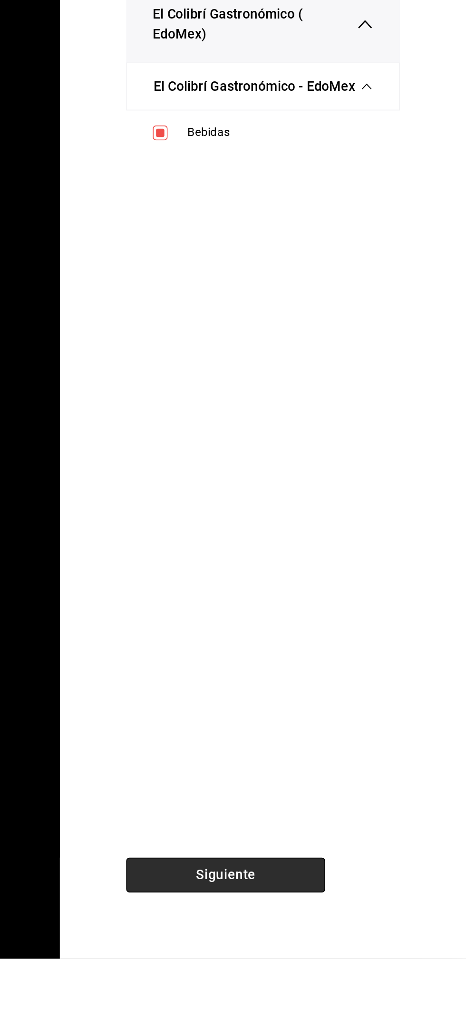
click at [360, 980] on button "Siguiente" at bounding box center [328, 970] width 114 height 20
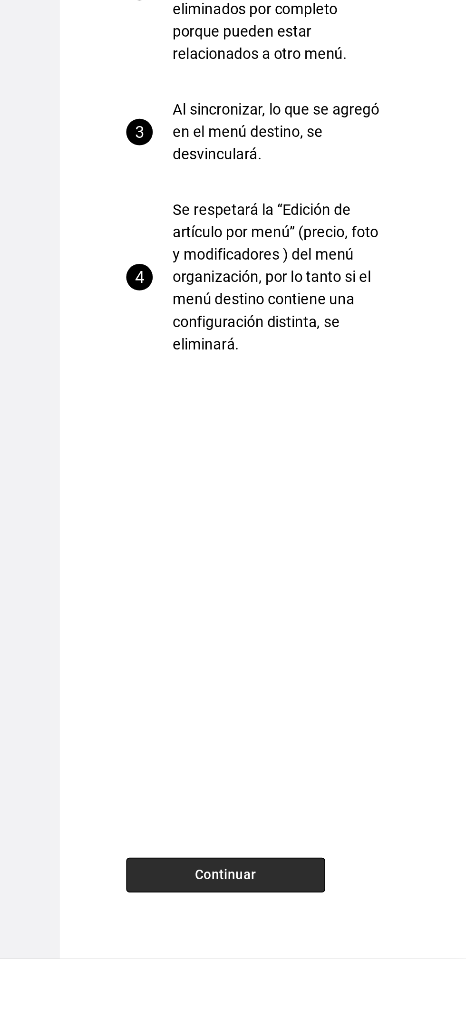
click at [367, 980] on button "Continuar" at bounding box center [328, 970] width 114 height 20
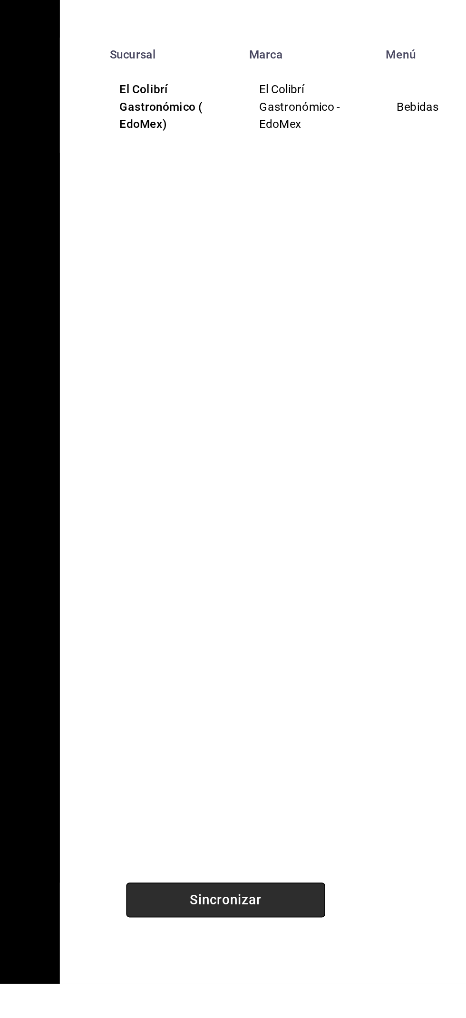
click at [294, 980] on button "Sincronizar" at bounding box center [328, 970] width 114 height 20
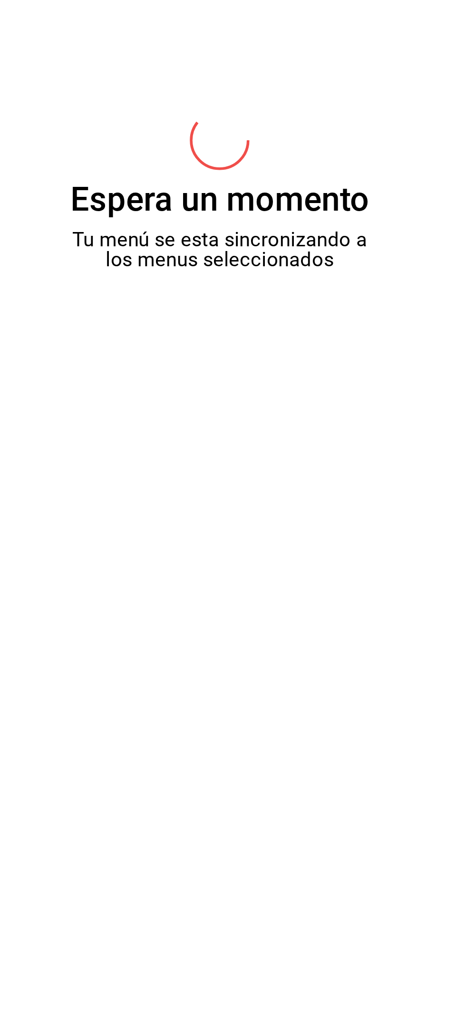
scroll to position [6, 0]
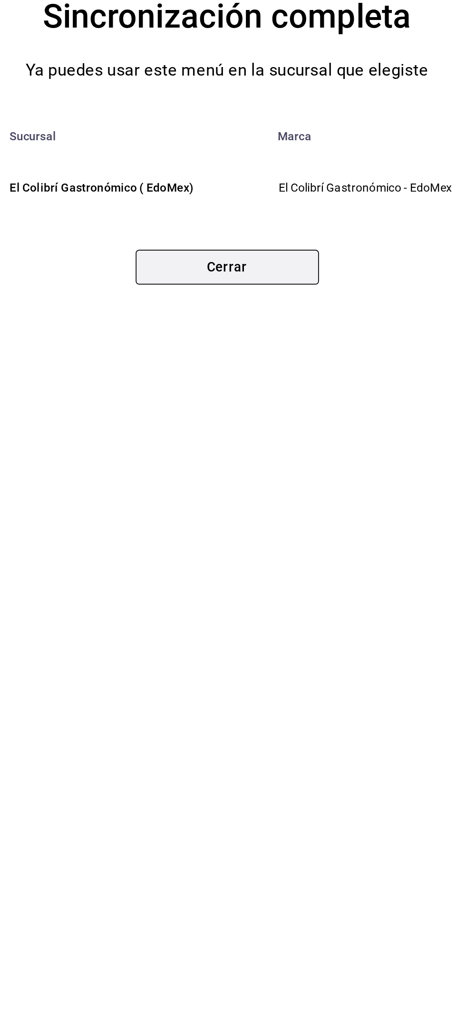
click at [276, 591] on button "Cerrar" at bounding box center [233, 587] width 105 height 20
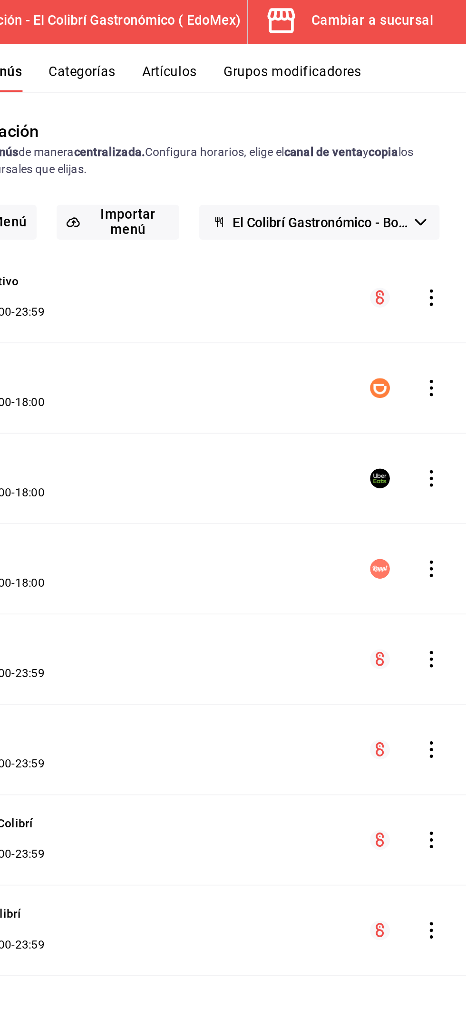
scroll to position [0, 0]
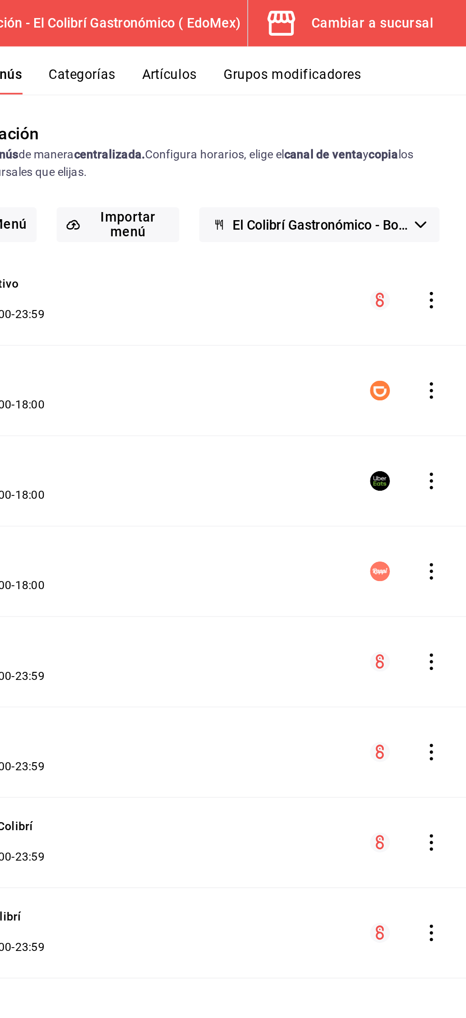
click at [451, 8] on button "Cambiar a sucursal" at bounding box center [399, 13] width 117 height 27
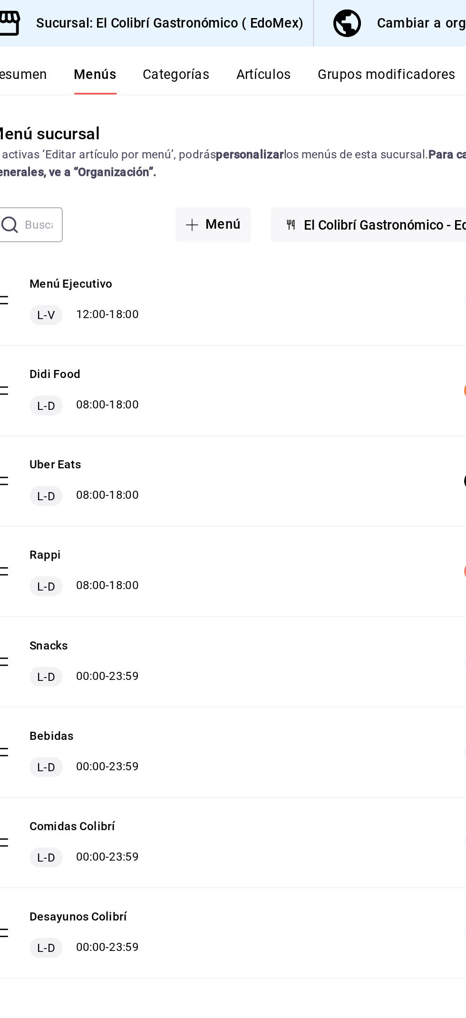
click at [256, 39] on button "Categorías" at bounding box center [246, 46] width 39 height 16
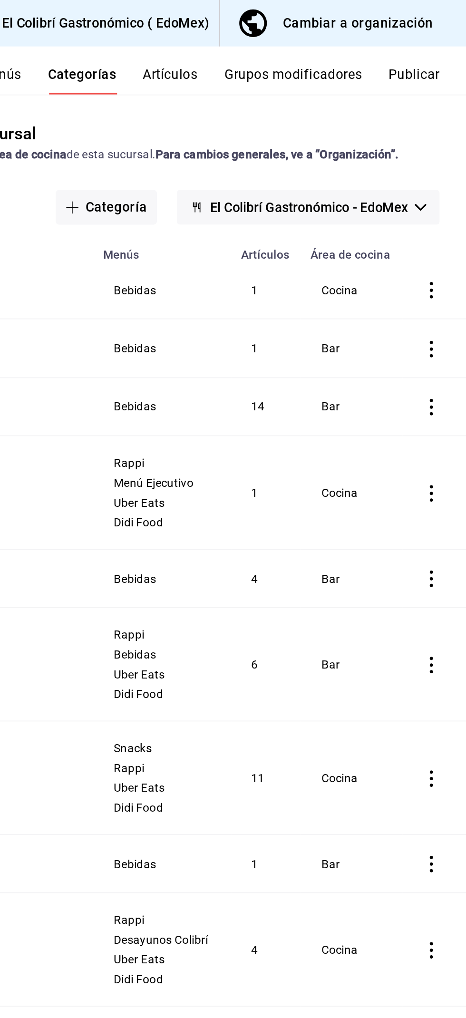
click at [446, 168] on icon "actions" at bounding box center [446, 167] width 10 height 10
click at [432, 187] on li "Editar" at bounding box center [408, 188] width 57 height 19
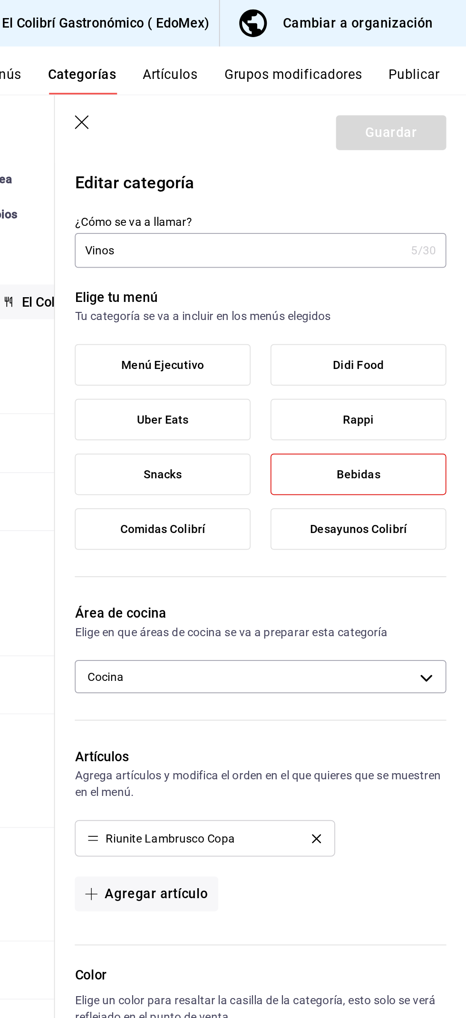
click at [416, 151] on input "Vinos" at bounding box center [336, 143] width 189 height 19
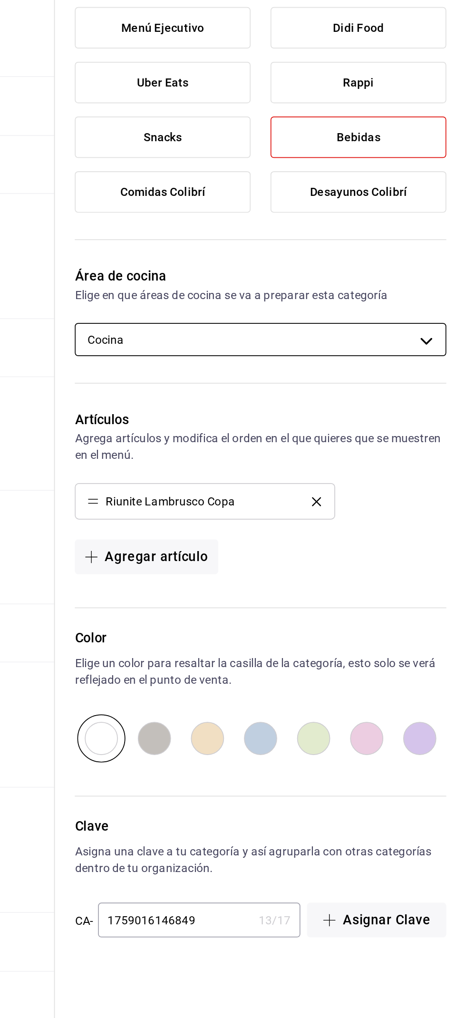
click at [420, 389] on body "Pregunta a Parrot AI Reportes Menú Configuración Personal Inventarios Facturaci…" at bounding box center [233, 509] width 466 height 1018
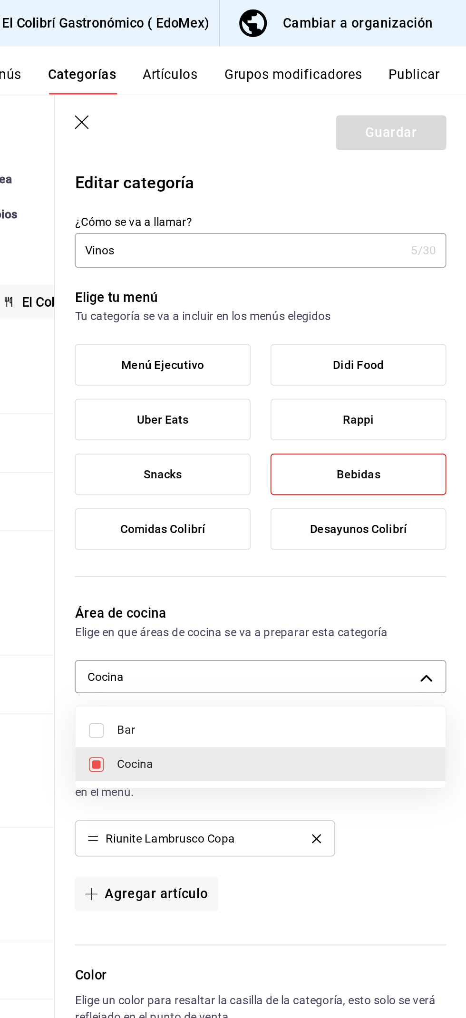
click at [332, 410] on li "Bar" at bounding box center [348, 418] width 212 height 19
type input "11a787ad-2b2b-4174-84b1-52ed50727101,24c050a1-d01a-4728-ba01-2a44c246bd13"
checkbox input "true"
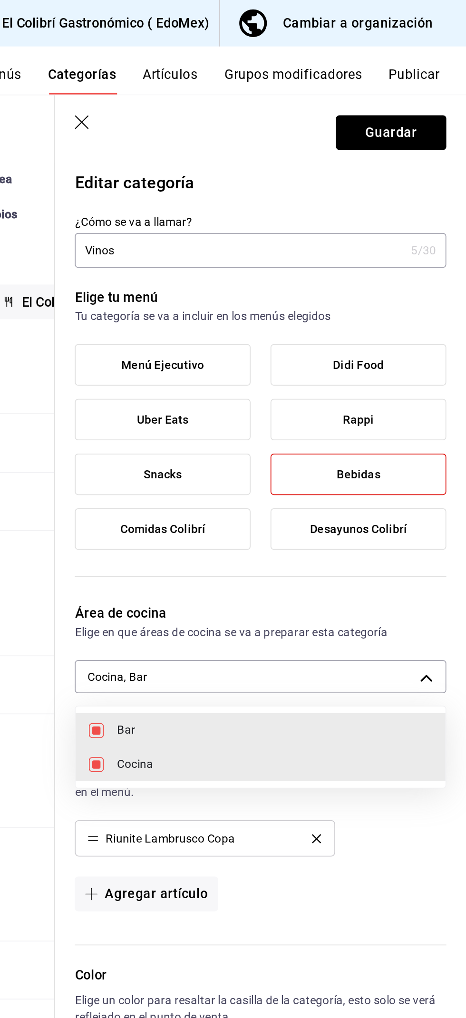
click at [327, 427] on li "Bar" at bounding box center [348, 418] width 212 height 19
type input "11a787ad-2b2b-4174-84b1-52ed50727101"
checkbox input "false"
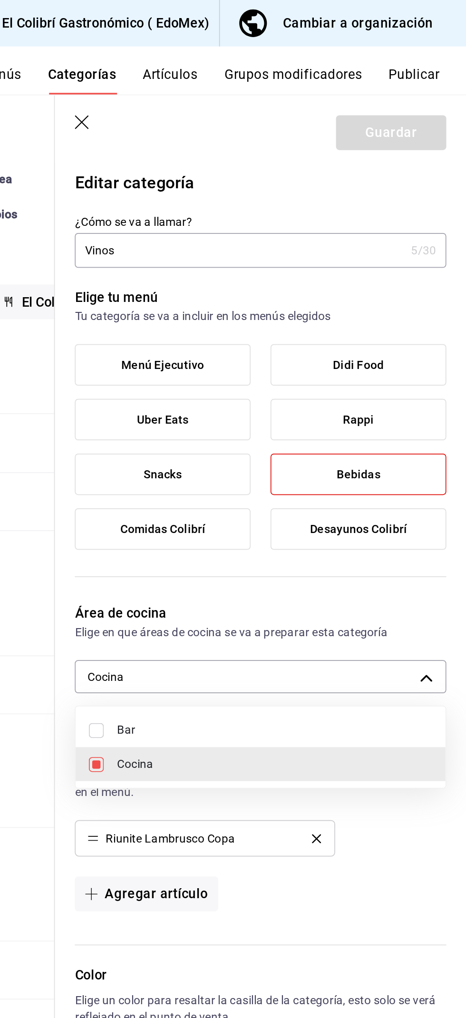
click at [342, 415] on span "Bar" at bounding box center [356, 419] width 181 height 10
type input "11a787ad-2b2b-4174-84b1-52ed50727101,24c050a1-d01a-4728-ba01-2a44c246bd13"
checkbox input "true"
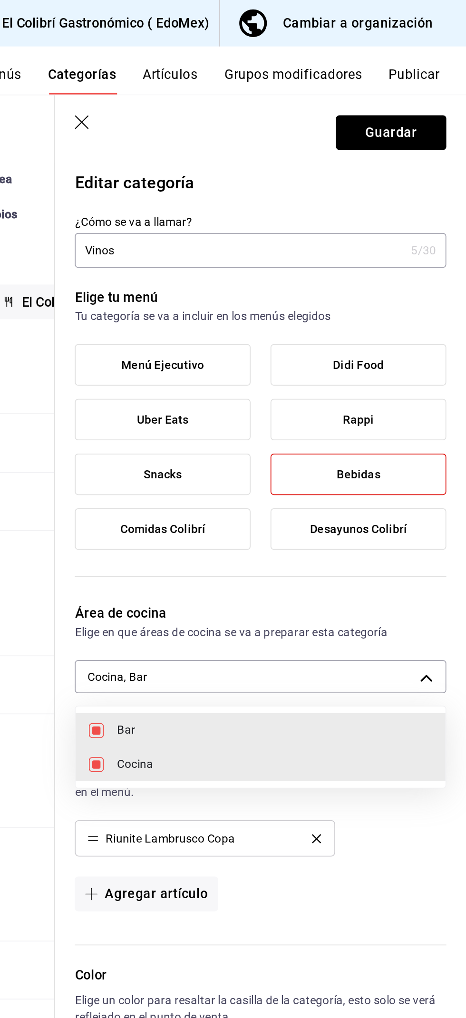
click at [331, 433] on span "Cocina" at bounding box center [356, 438] width 181 height 10
type input "24c050a1-d01a-4728-ba01-2a44c246bd13"
checkbox input "false"
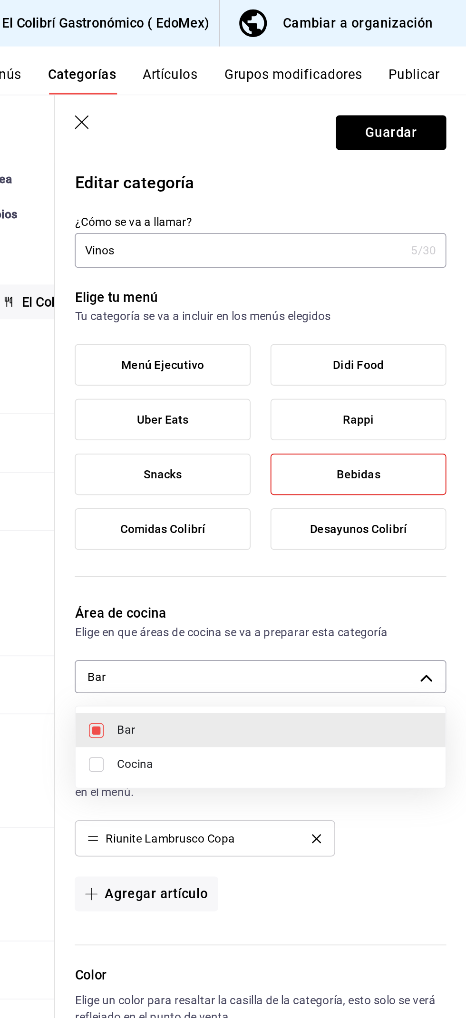
click at [435, 88] on div at bounding box center [233, 509] width 466 height 1018
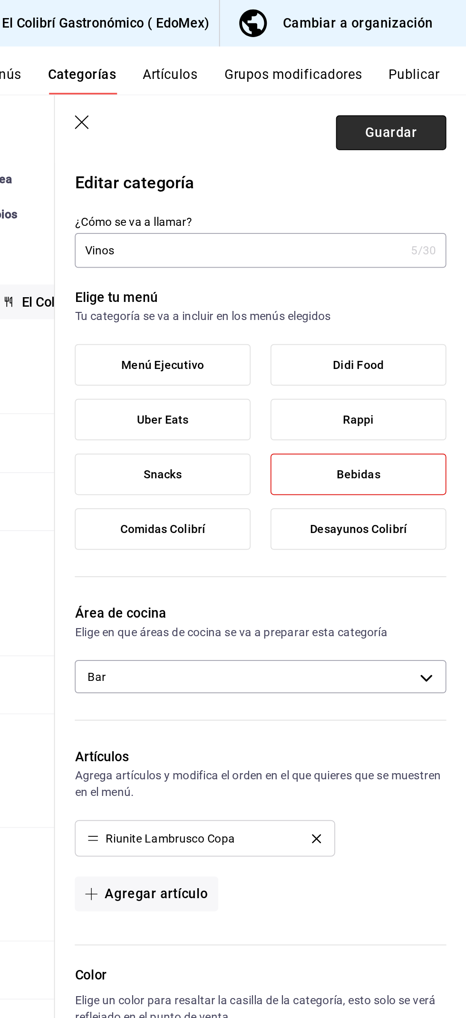
click at [434, 78] on button "Guardar" at bounding box center [422, 76] width 63 height 20
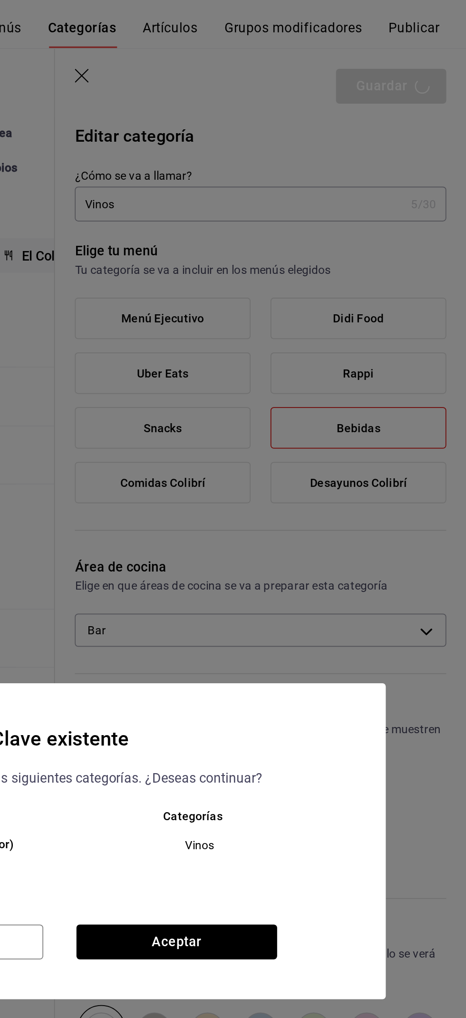
click at [332, 524] on td "Vinos" at bounding box center [317, 511] width 168 height 26
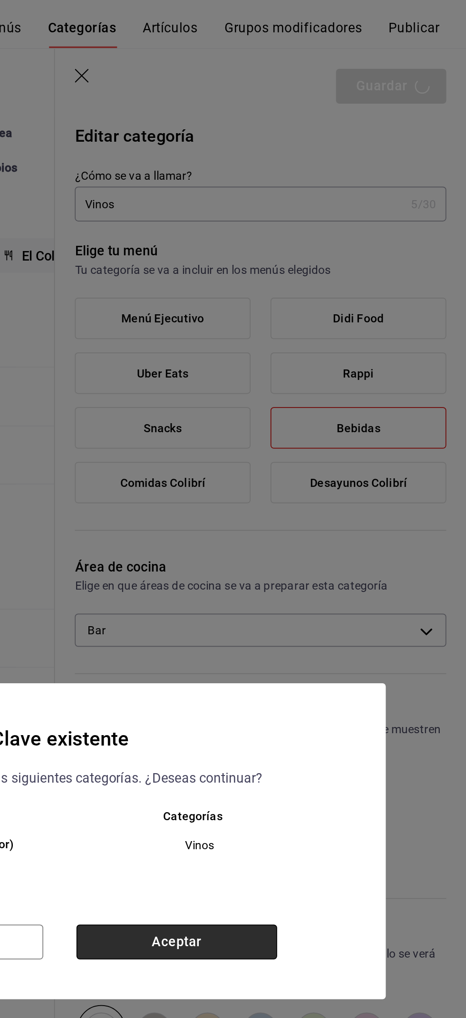
click at [322, 577] on button "Aceptar" at bounding box center [300, 567] width 115 height 20
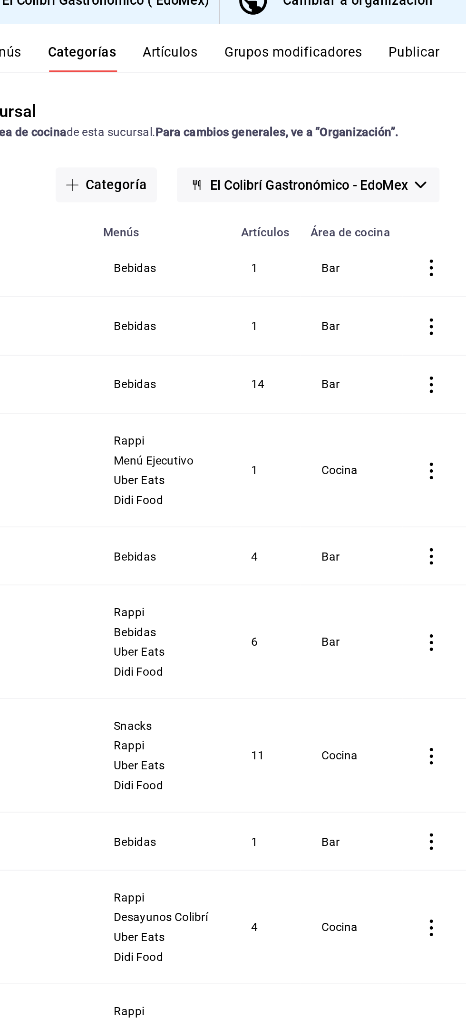
click at [301, 48] on button "Artículos" at bounding box center [296, 46] width 31 height 16
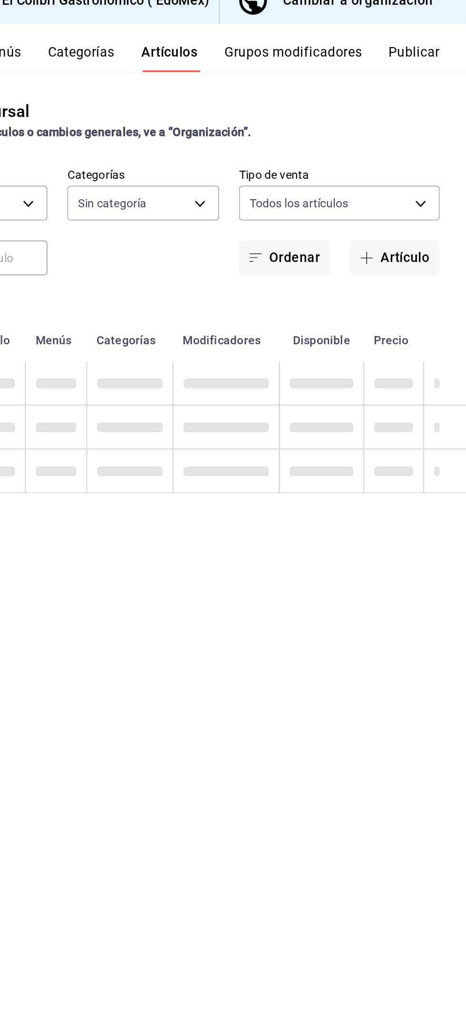
type input "d4f20551-9377-4971-9074-0a47c404ef09"
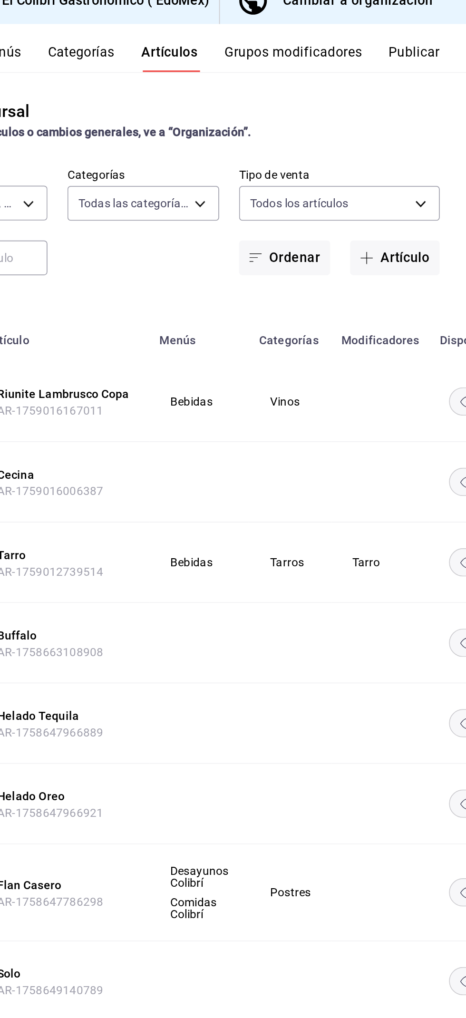
type input "fb1c5ba3-0874-4546-8c54-868646a91faf,7e436048-8164-4104-8af3-2b6d38dd0d4e,2e6b6…"
click at [438, 42] on button "Publicar" at bounding box center [435, 46] width 29 height 16
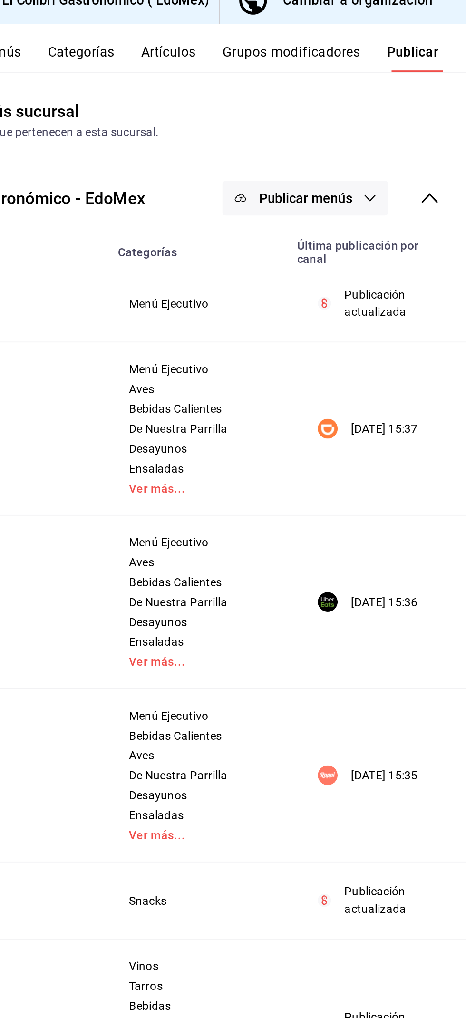
click at [379, 131] on button "Publicar menús" at bounding box center [373, 127] width 95 height 20
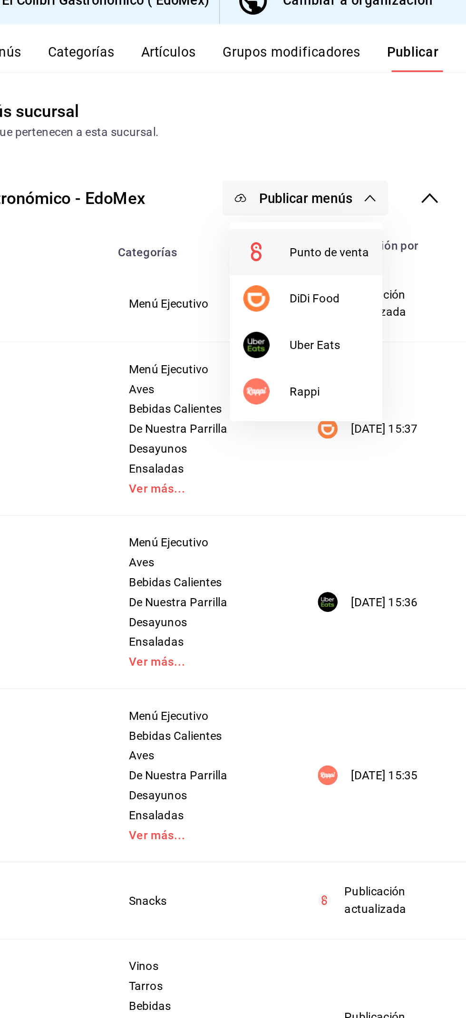
click at [396, 161] on span "Punto de venta" at bounding box center [388, 158] width 46 height 10
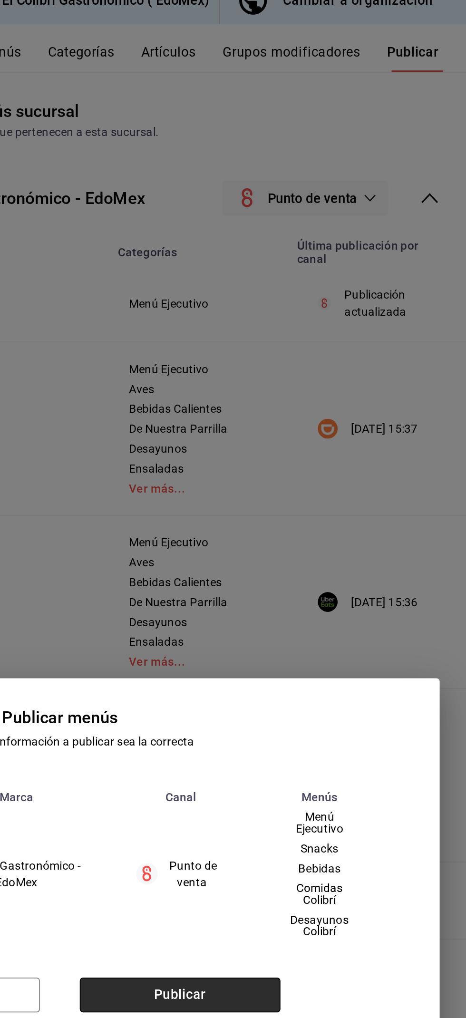
click at [276, 578] on button "Publicar" at bounding box center [301, 584] width 115 height 20
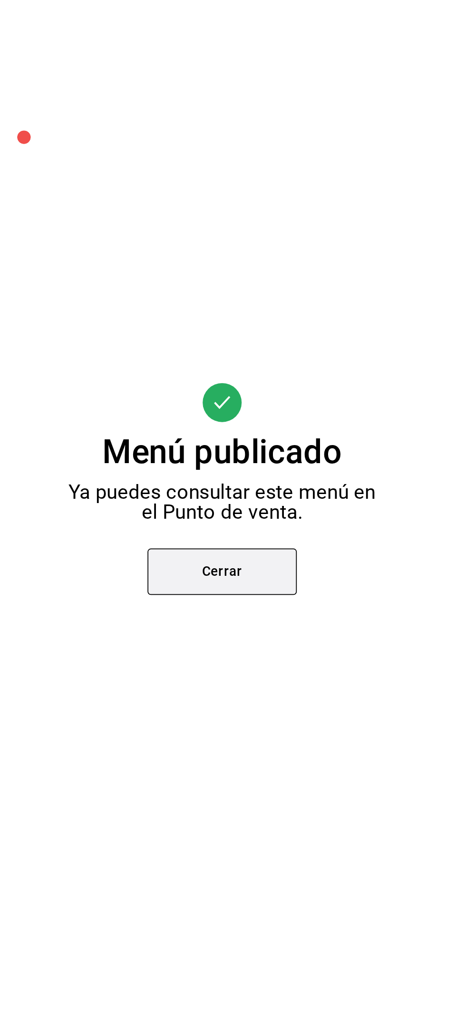
click at [210, 563] on button "Cerrar" at bounding box center [233, 557] width 86 height 27
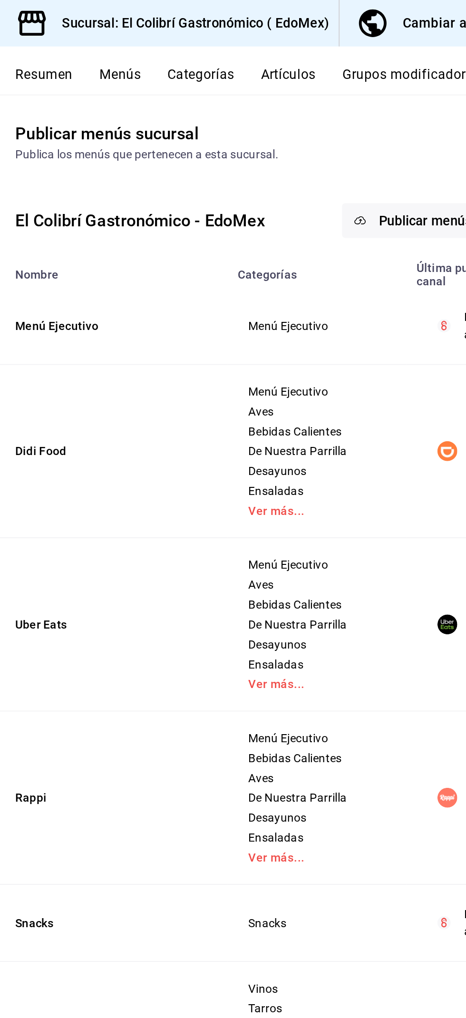
click at [204, 44] on button "Menús" at bounding box center [199, 46] width 24 height 16
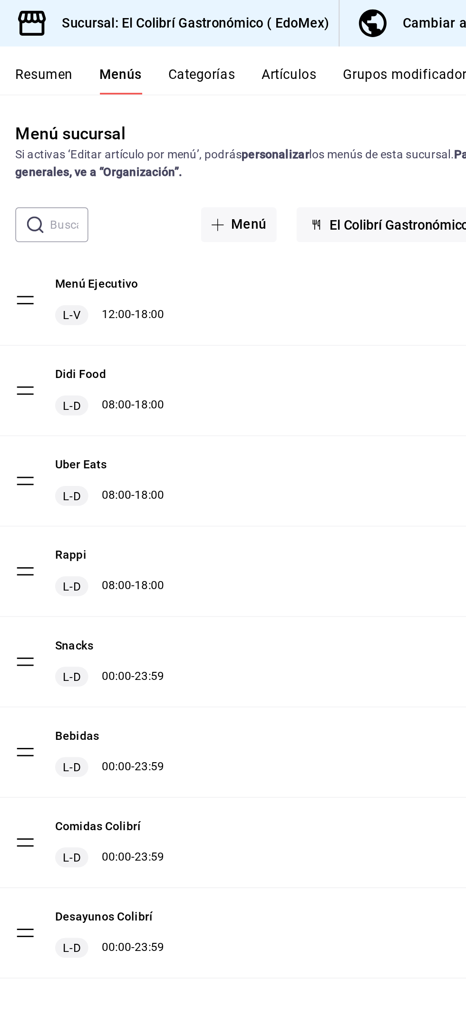
click at [244, 41] on button "Categorías" at bounding box center [246, 46] width 39 height 16
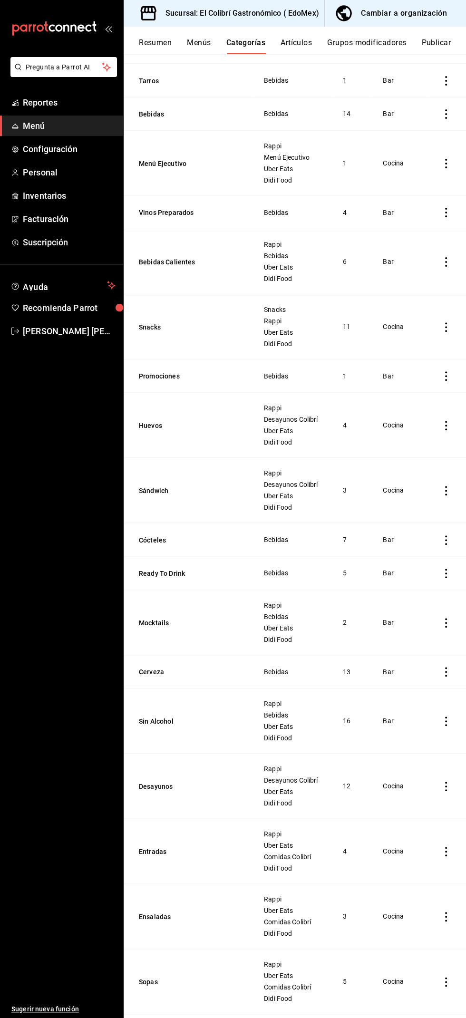
scroll to position [111, 0]
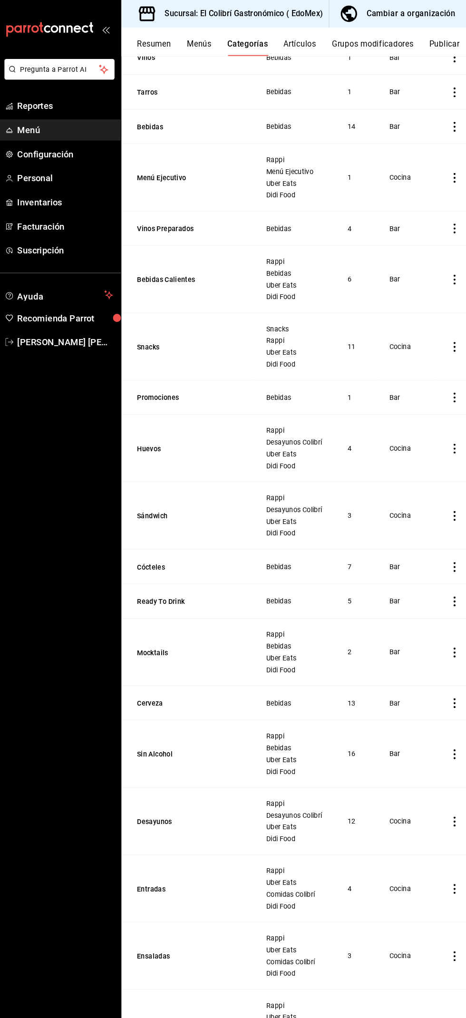
click at [306, 39] on button "Artículos" at bounding box center [296, 46] width 31 height 16
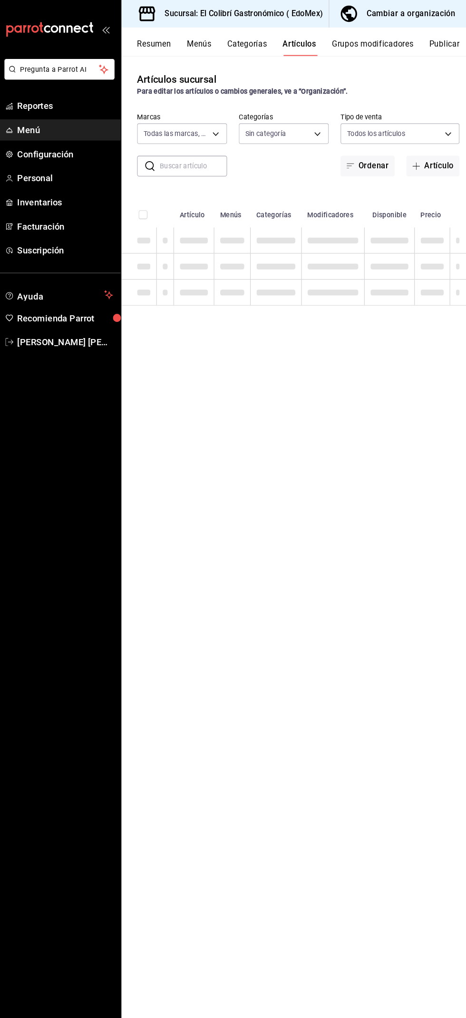
type input "d4f20551-9377-4971-9074-0a47c404ef09"
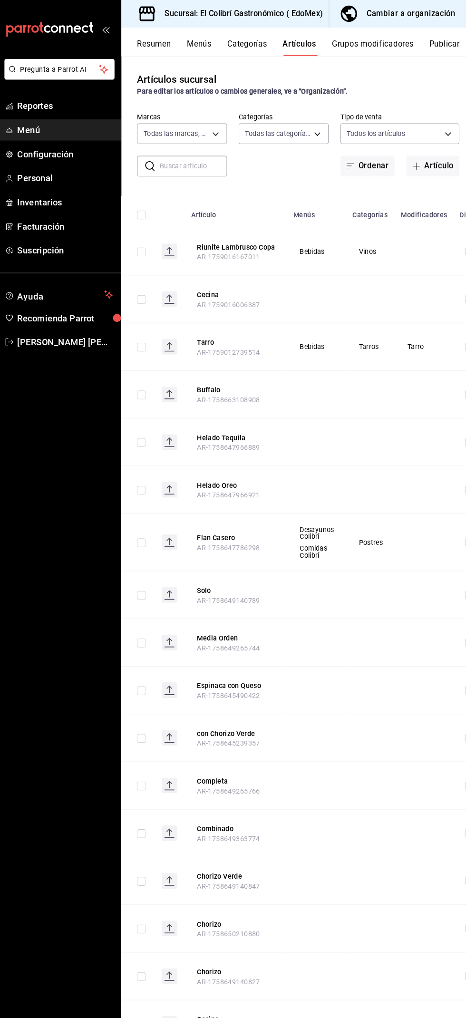
type input "fb1c5ba3-0874-4546-8c54-868646a91faf,7e436048-8164-4104-8af3-2b6d38dd0d4e,2e6b6…"
type input "d4f20551-9377-4971-9074-0a47c404ef09"
